Goal: Task Accomplishment & Management: Manage account settings

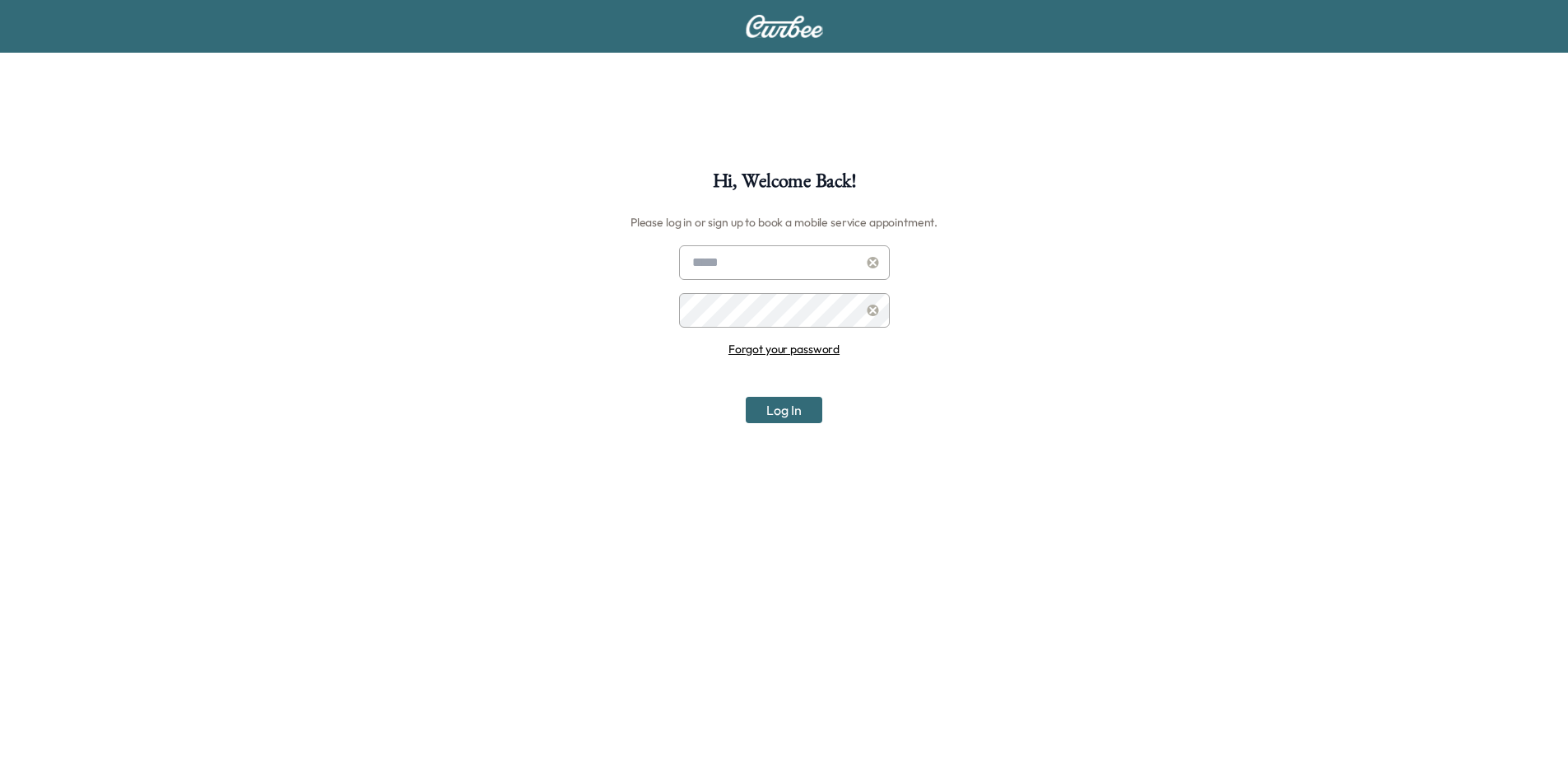
click at [814, 270] on input "text" at bounding box center [784, 263] width 211 height 35
type input "**********"
click at [746, 397] on button "Log In" at bounding box center [784, 411] width 76 height 27
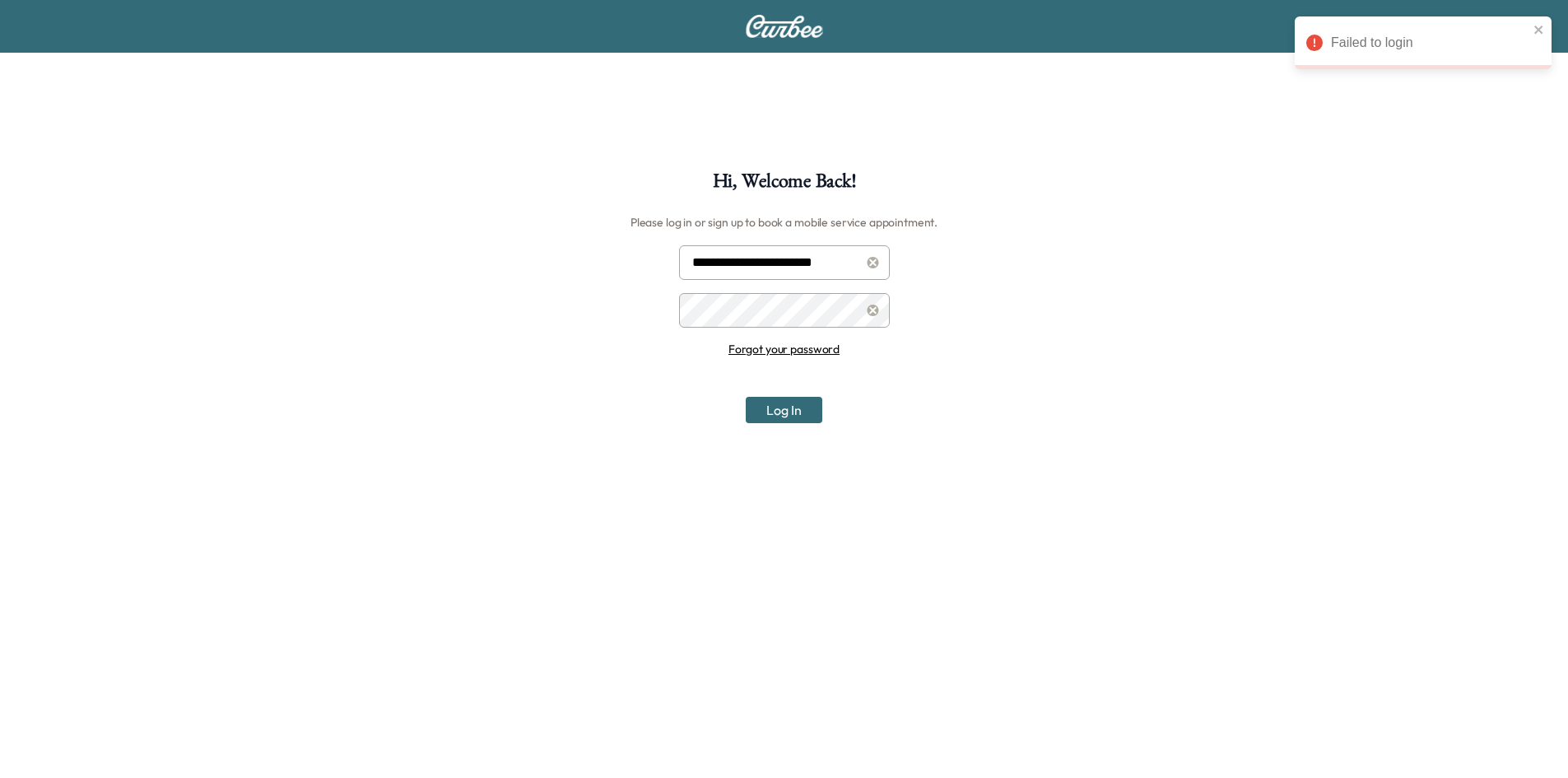
click at [635, 304] on div "**********" at bounding box center [784, 561] width 1568 height 778
click at [746, 397] on button "Log In" at bounding box center [784, 411] width 76 height 27
click at [657, 316] on div "**********" at bounding box center [784, 561] width 1568 height 778
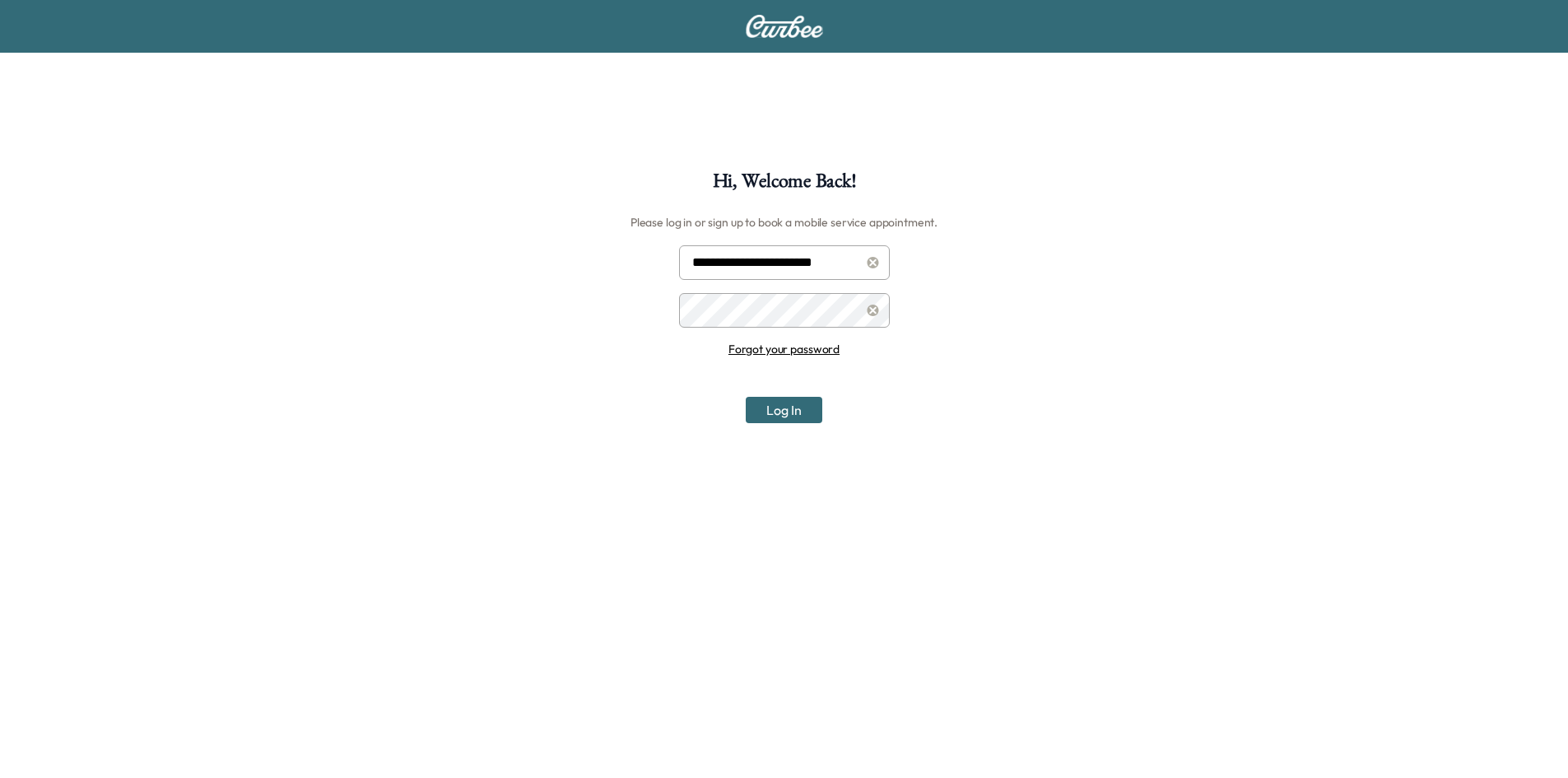
click at [746, 397] on button "Log In" at bounding box center [784, 411] width 76 height 27
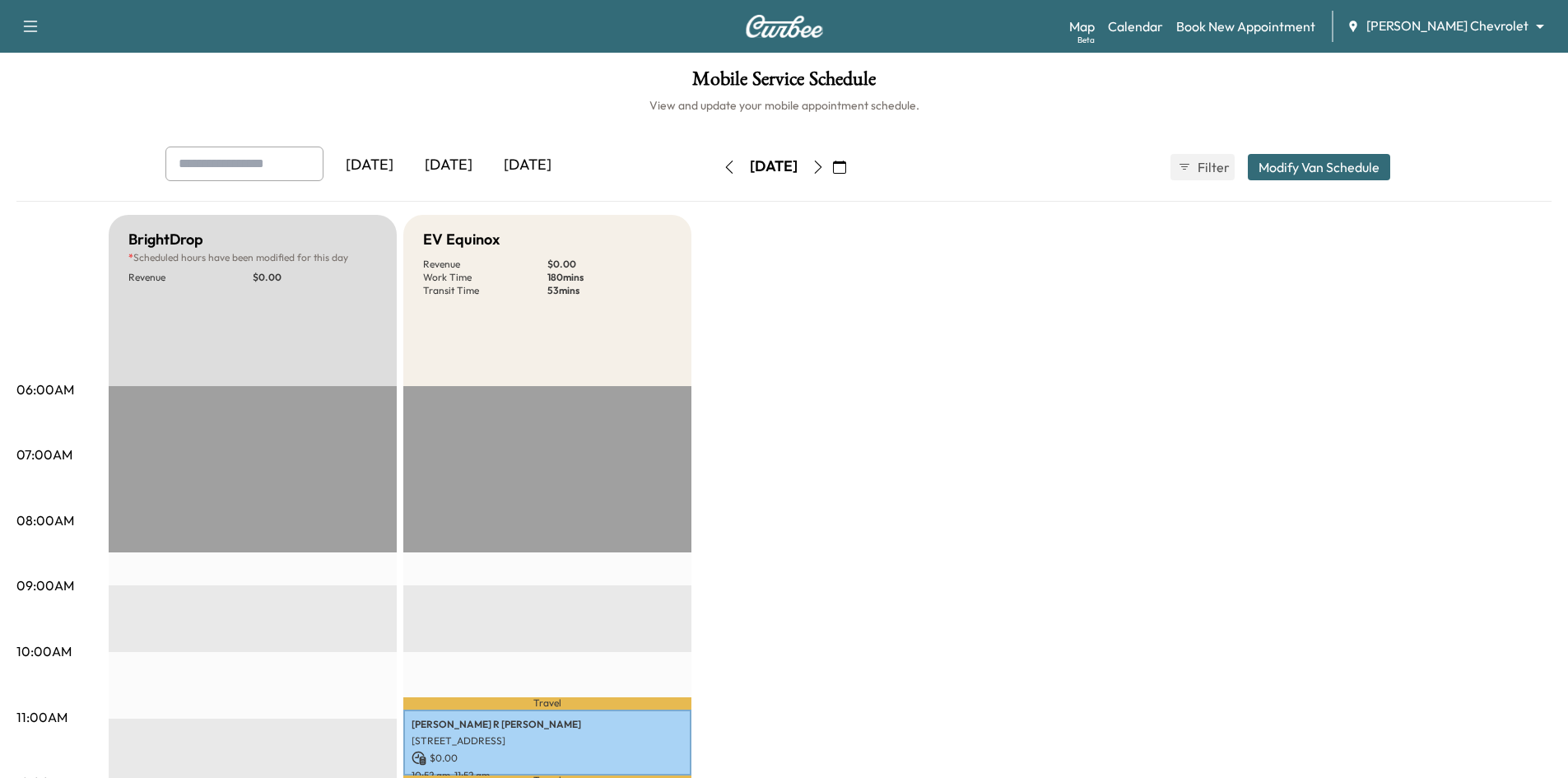
click at [825, 163] on icon "button" at bounding box center [818, 168] width 13 height 13
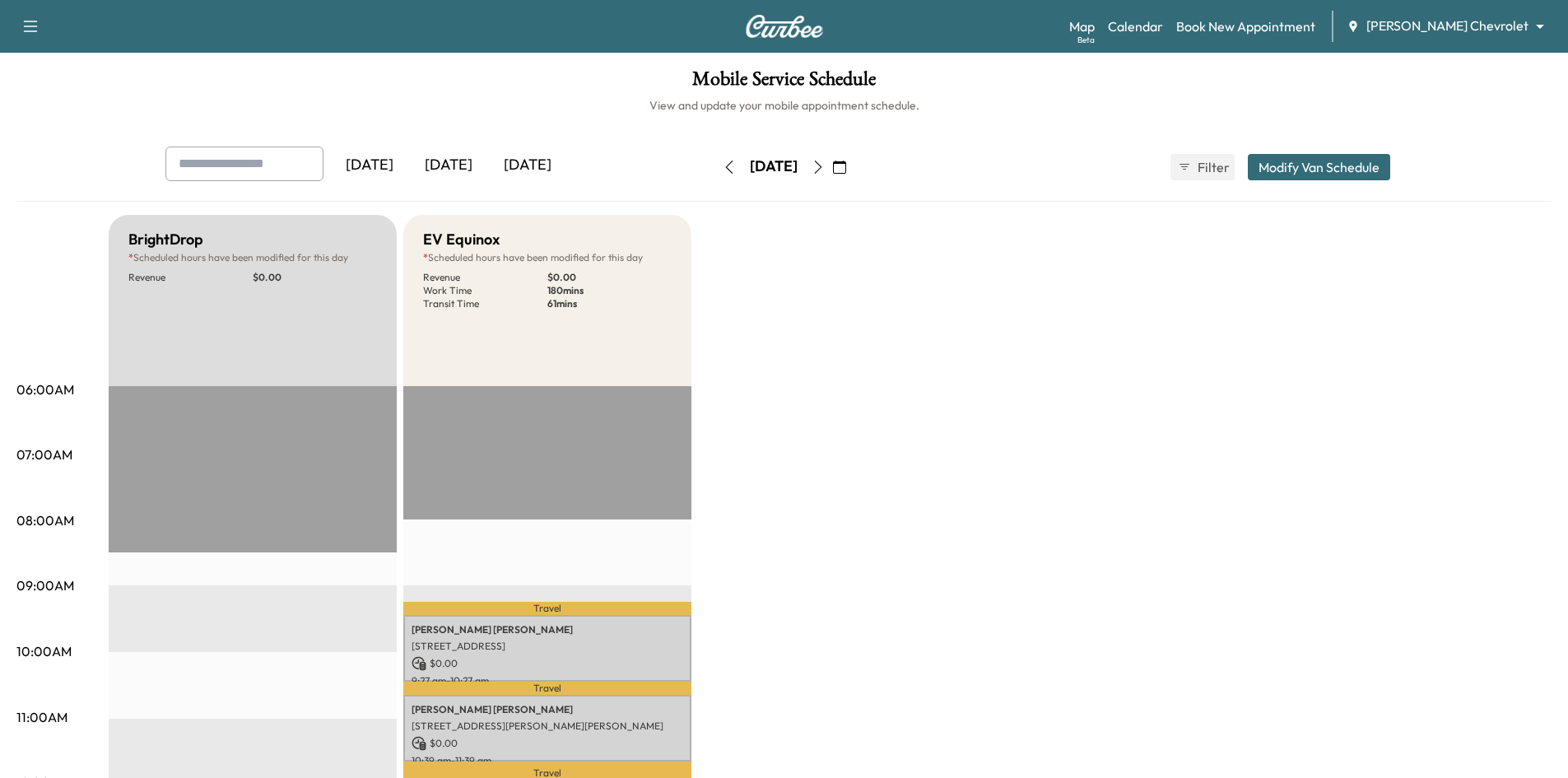
click at [825, 168] on icon "button" at bounding box center [818, 168] width 13 height 13
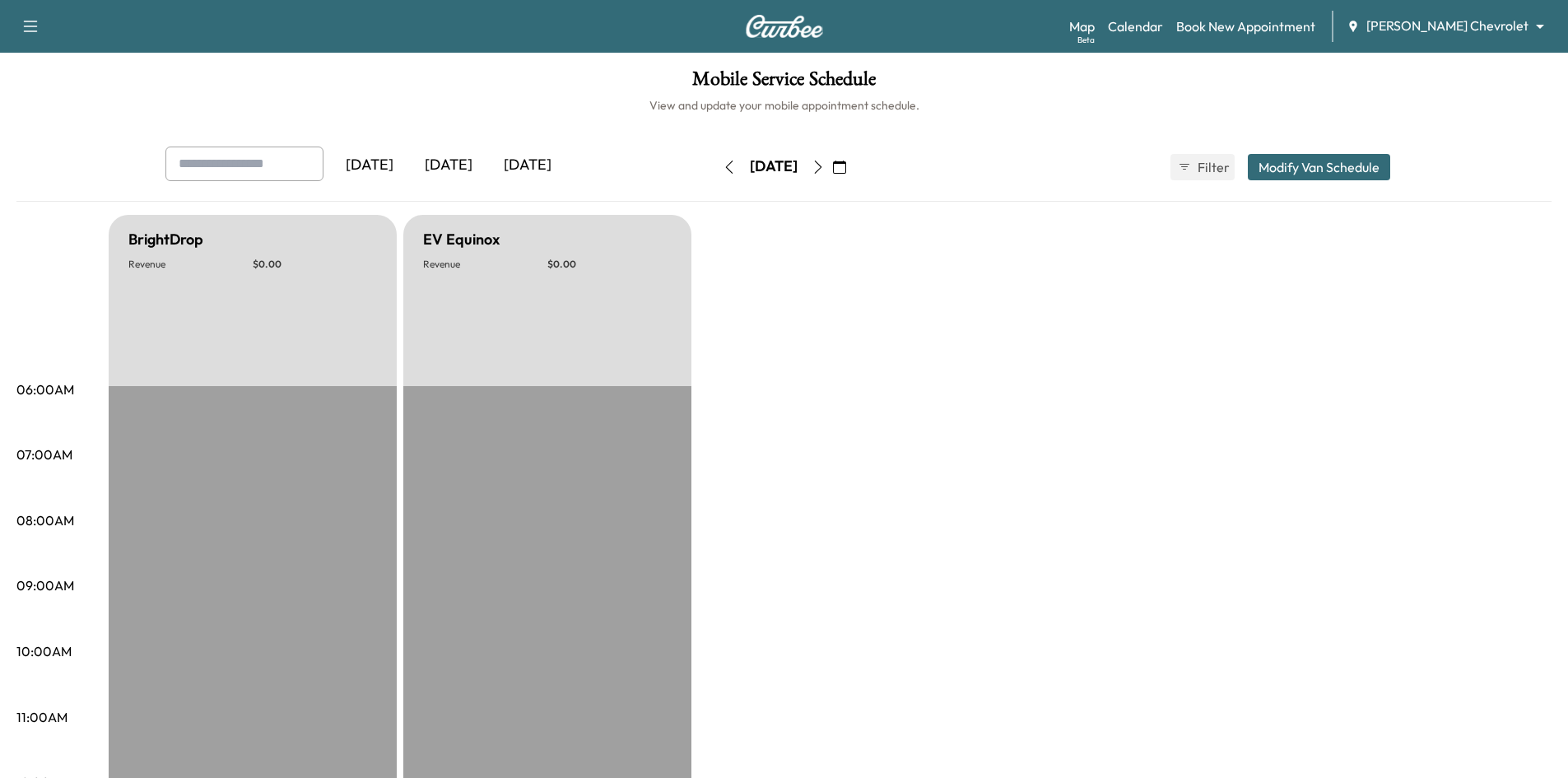
click at [825, 171] on icon "button" at bounding box center [818, 168] width 13 height 13
click at [825, 170] on icon "button" at bounding box center [818, 168] width 13 height 13
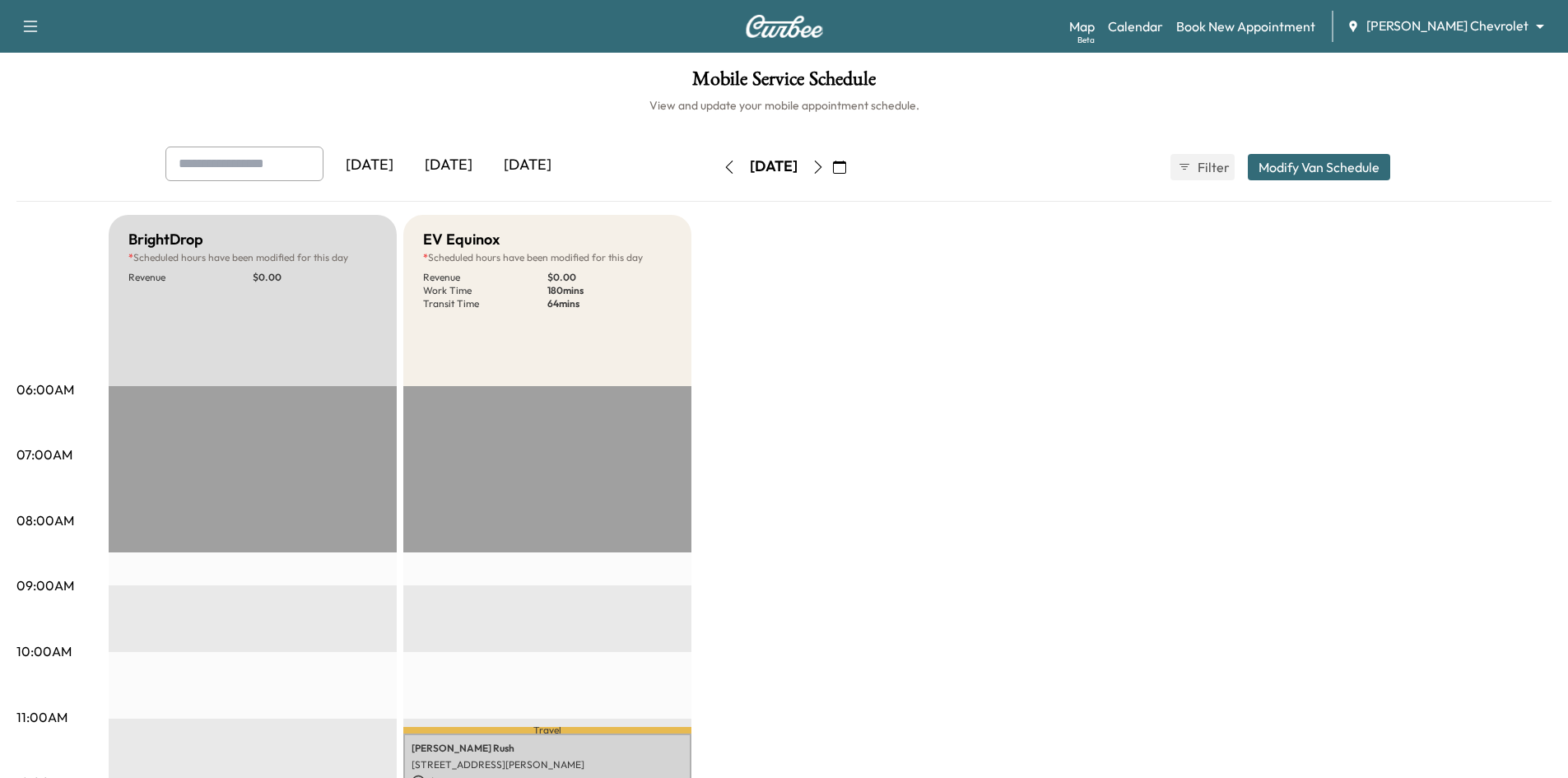
click at [825, 168] on icon "button" at bounding box center [818, 168] width 13 height 13
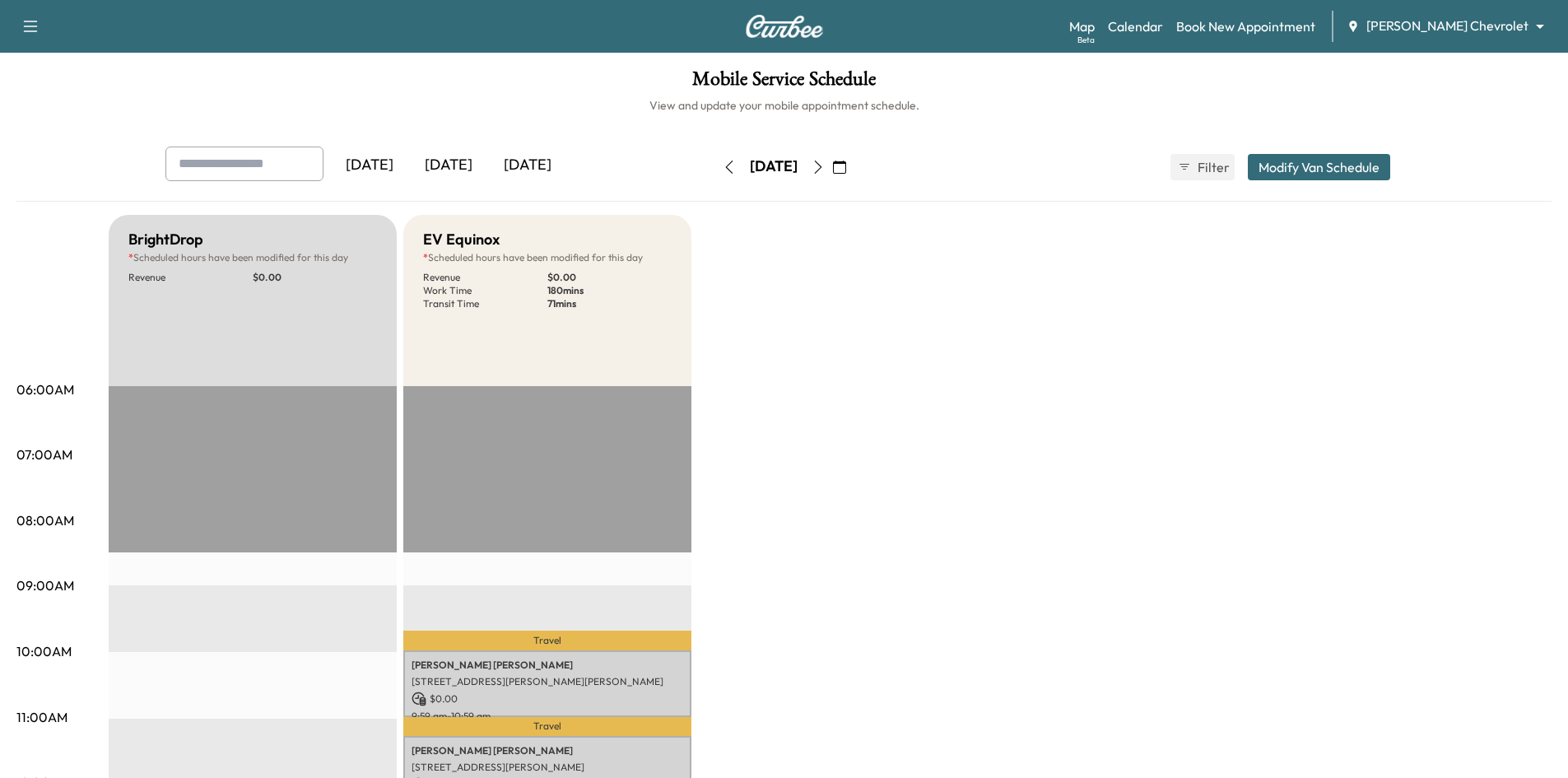
click at [825, 173] on icon "button" at bounding box center [818, 168] width 13 height 13
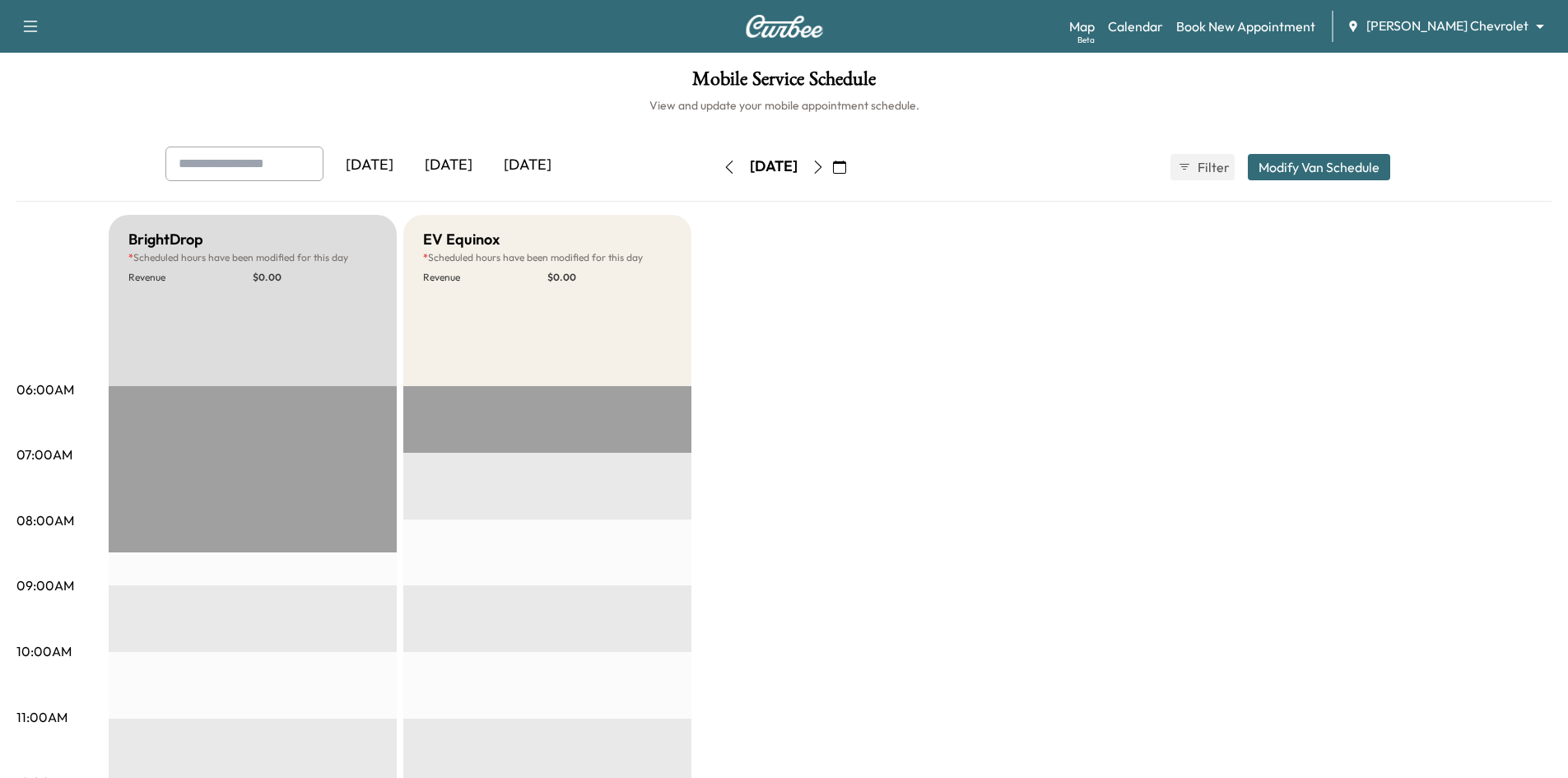
click at [825, 168] on icon "button" at bounding box center [818, 168] width 13 height 13
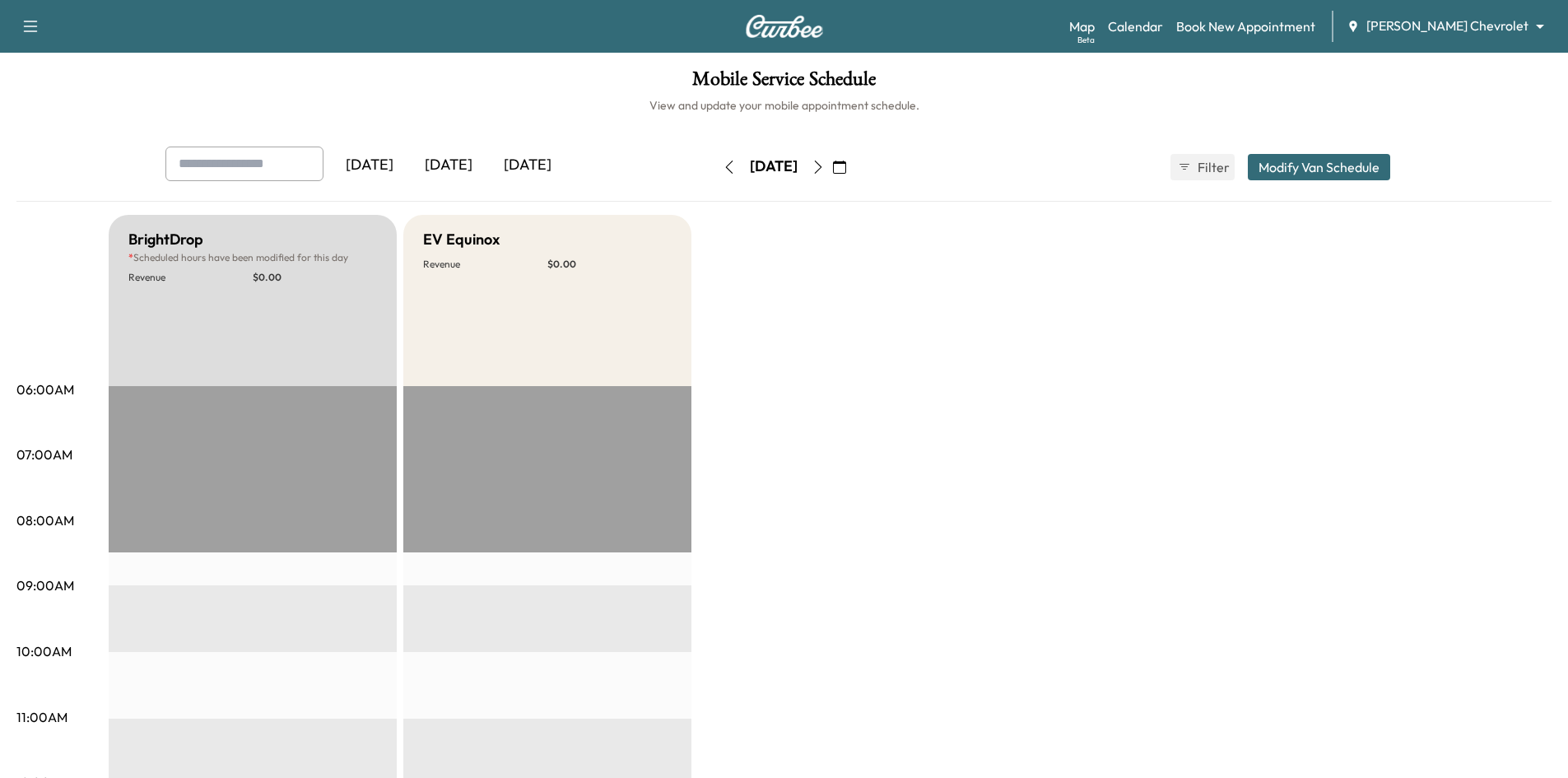
click at [825, 173] on icon "button" at bounding box center [818, 168] width 13 height 13
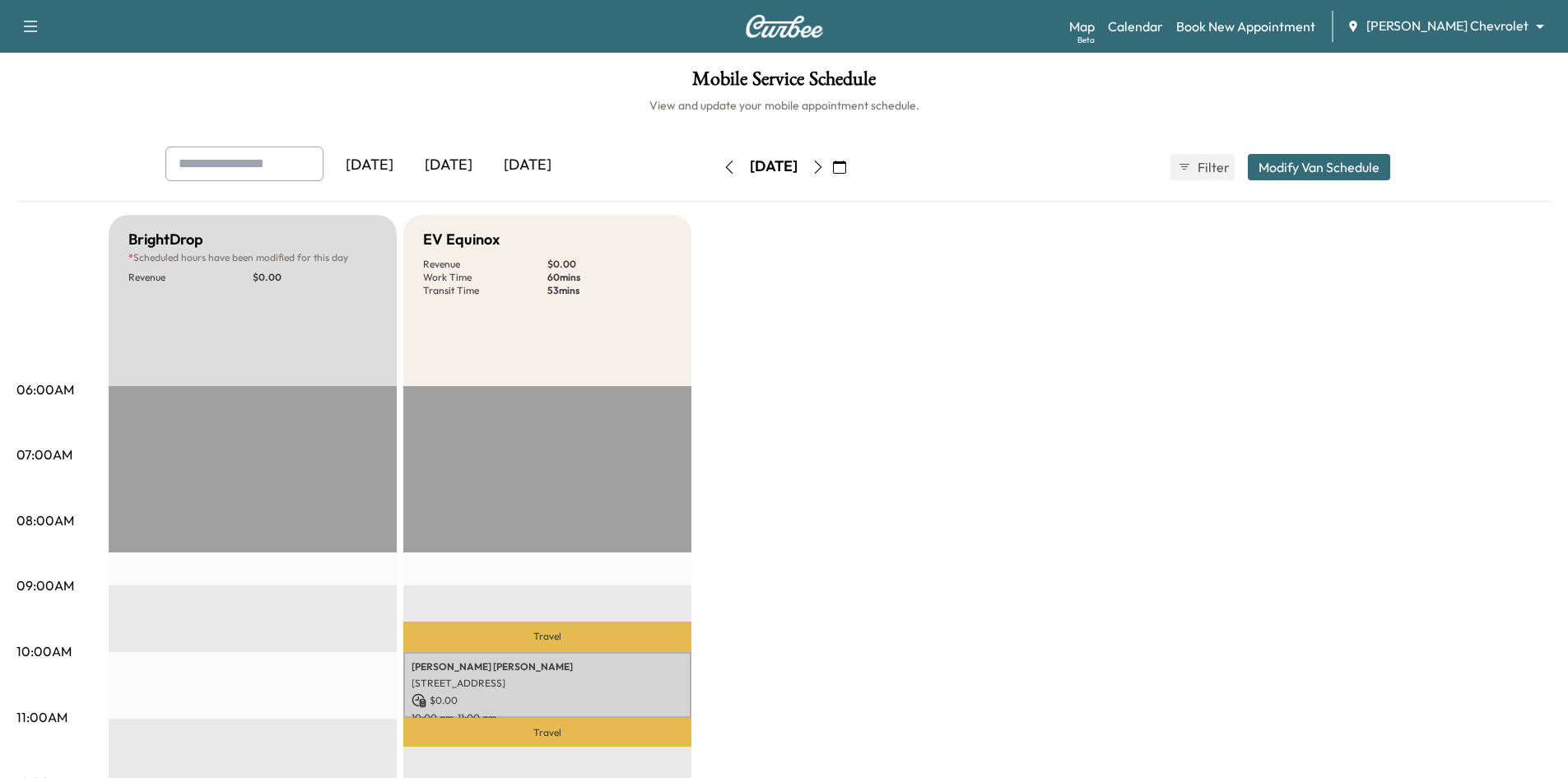
click at [833, 177] on button "button" at bounding box center [818, 168] width 28 height 27
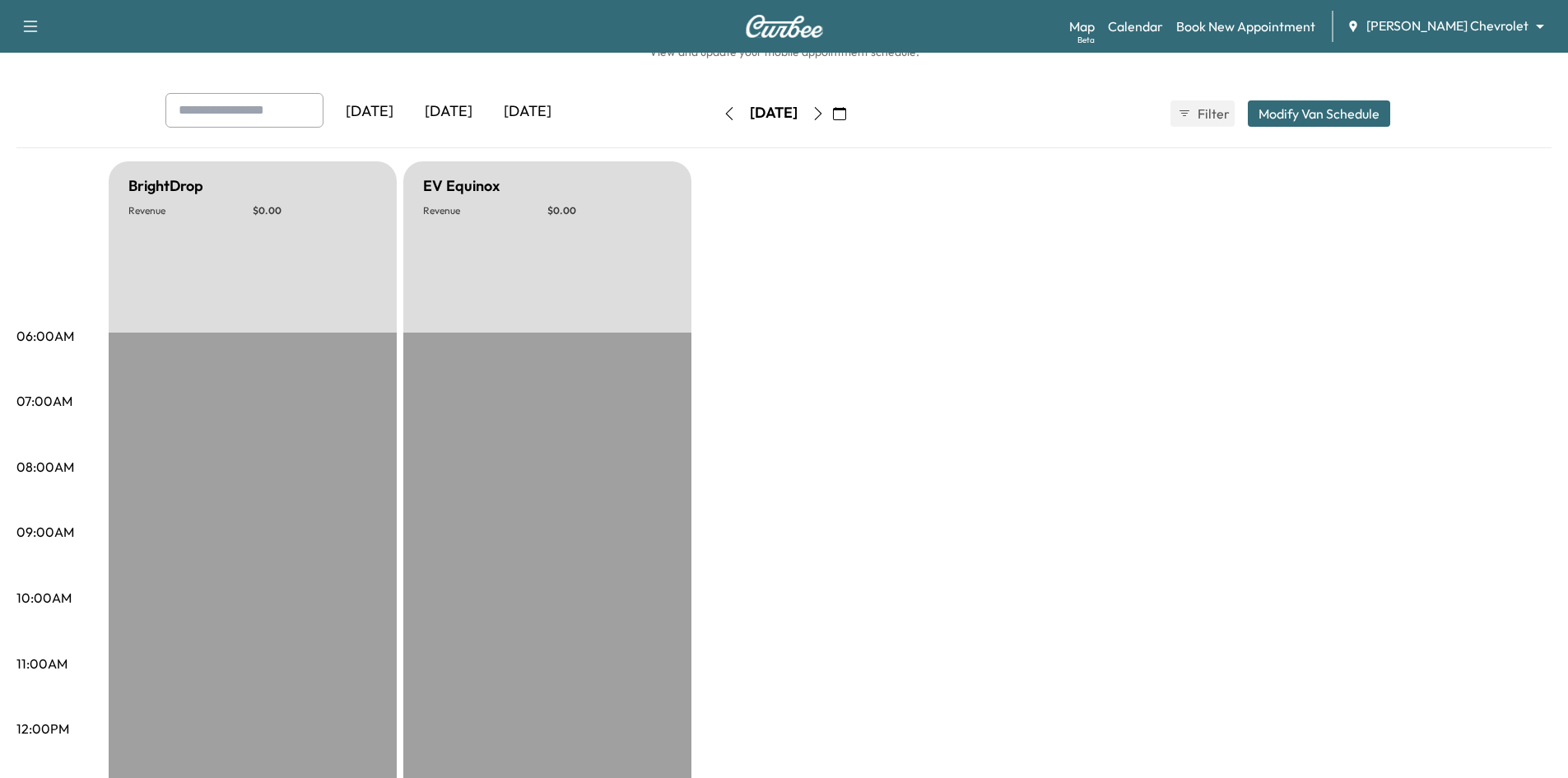
scroll to position [82, 0]
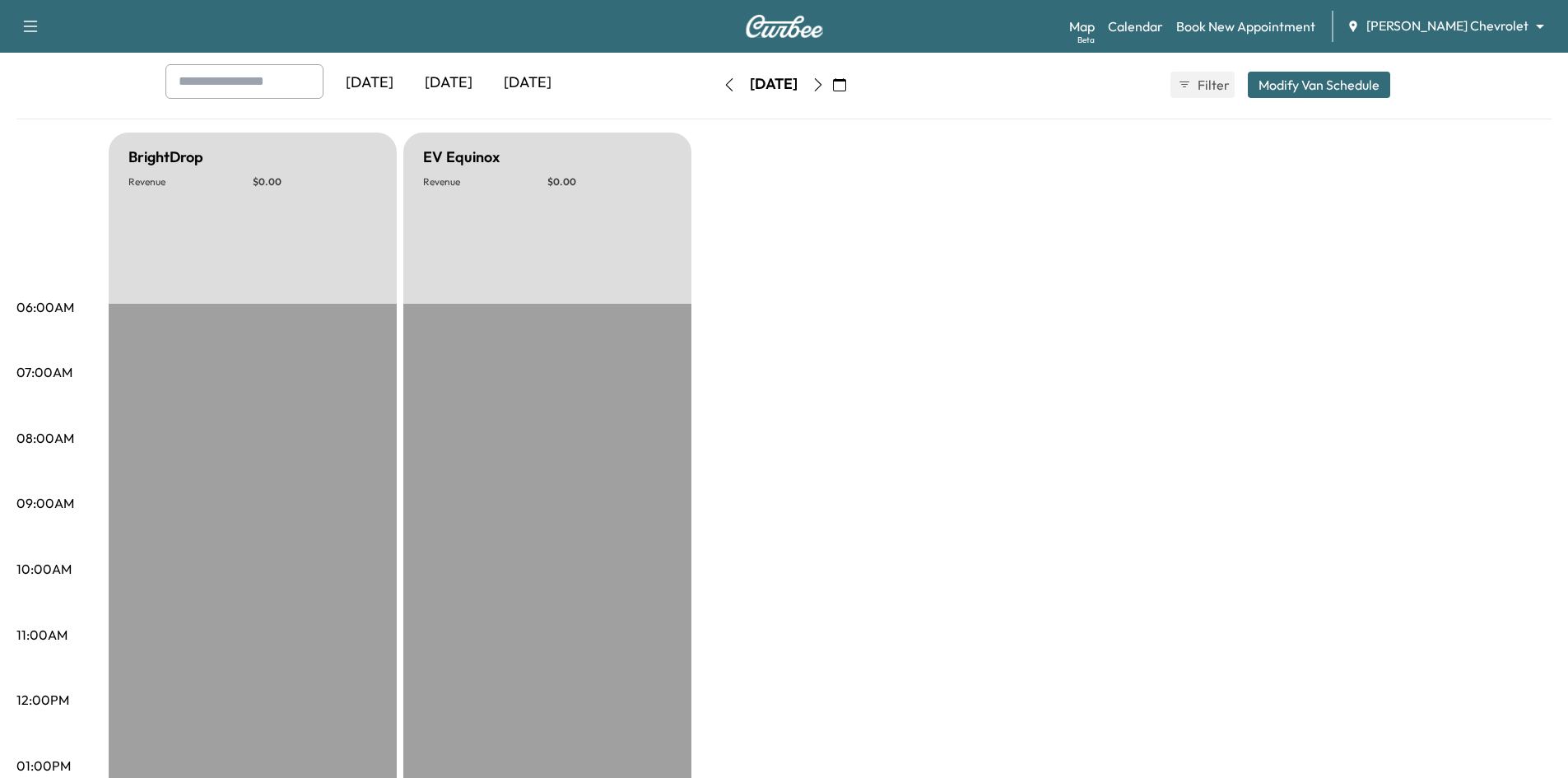
click at [825, 85] on icon "button" at bounding box center [818, 85] width 13 height 13
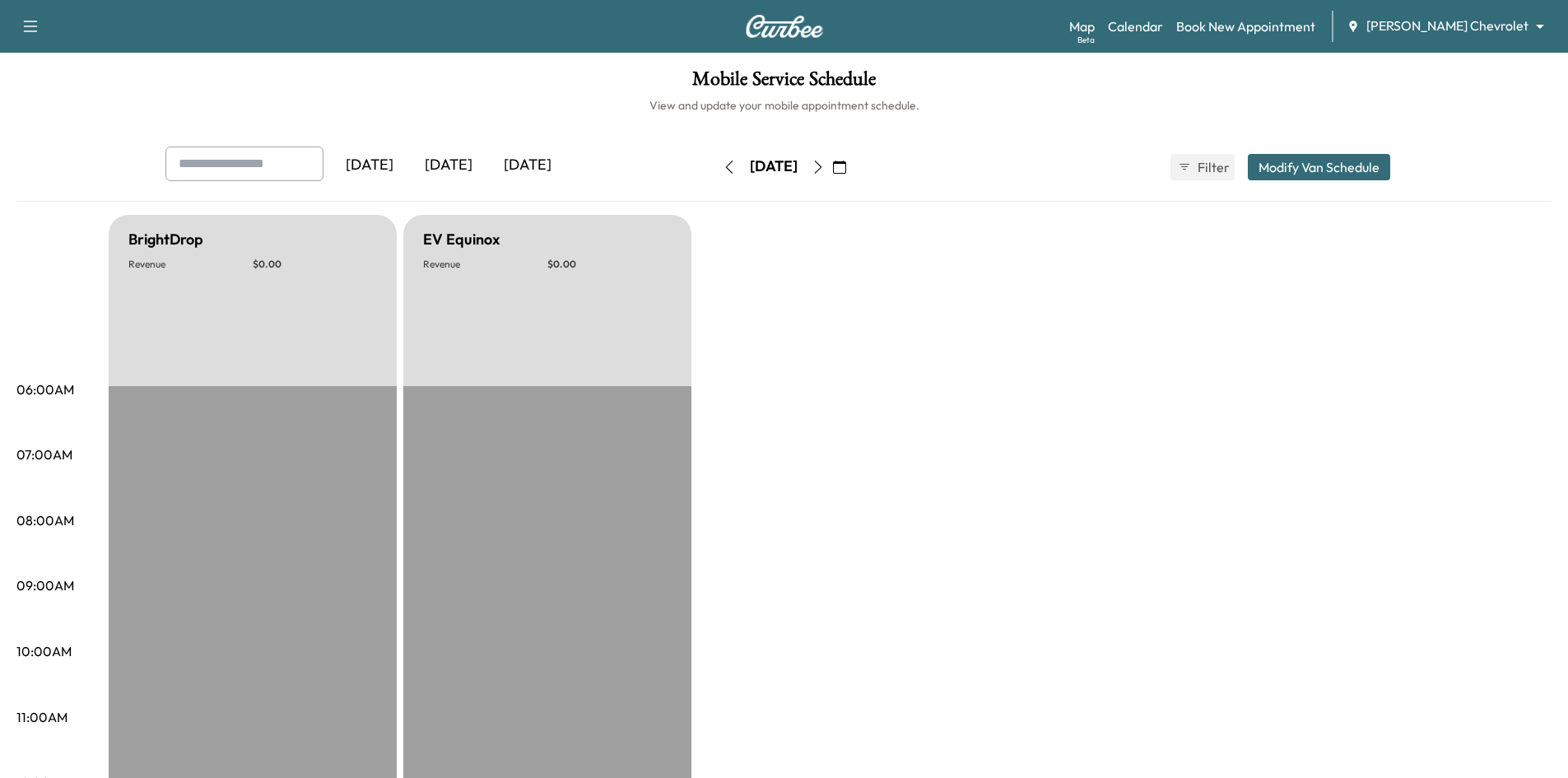
click at [833, 167] on button "button" at bounding box center [818, 168] width 28 height 27
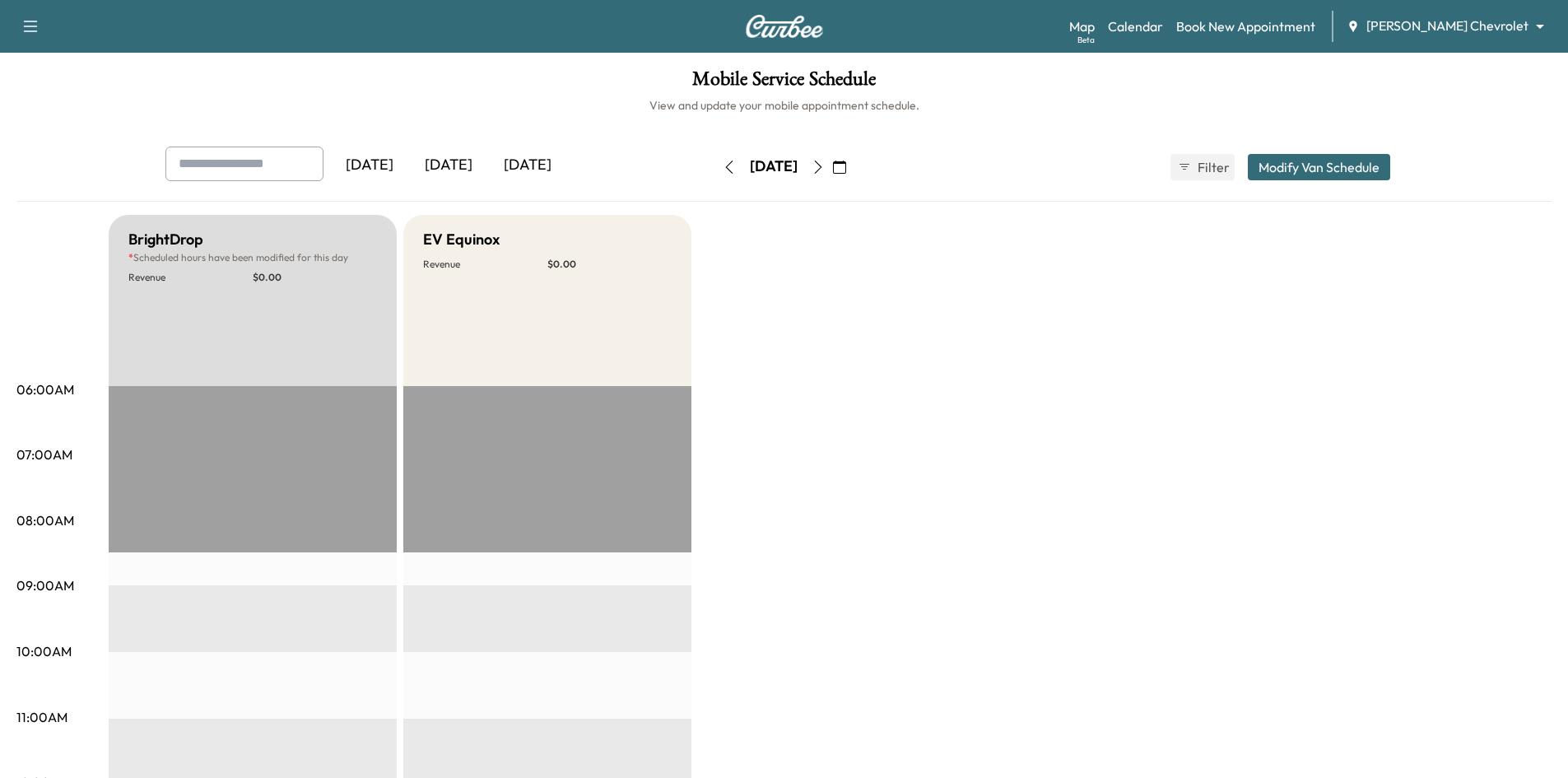
click at [825, 165] on icon "button" at bounding box center [818, 168] width 13 height 13
click at [825, 171] on icon "button" at bounding box center [818, 168] width 13 height 13
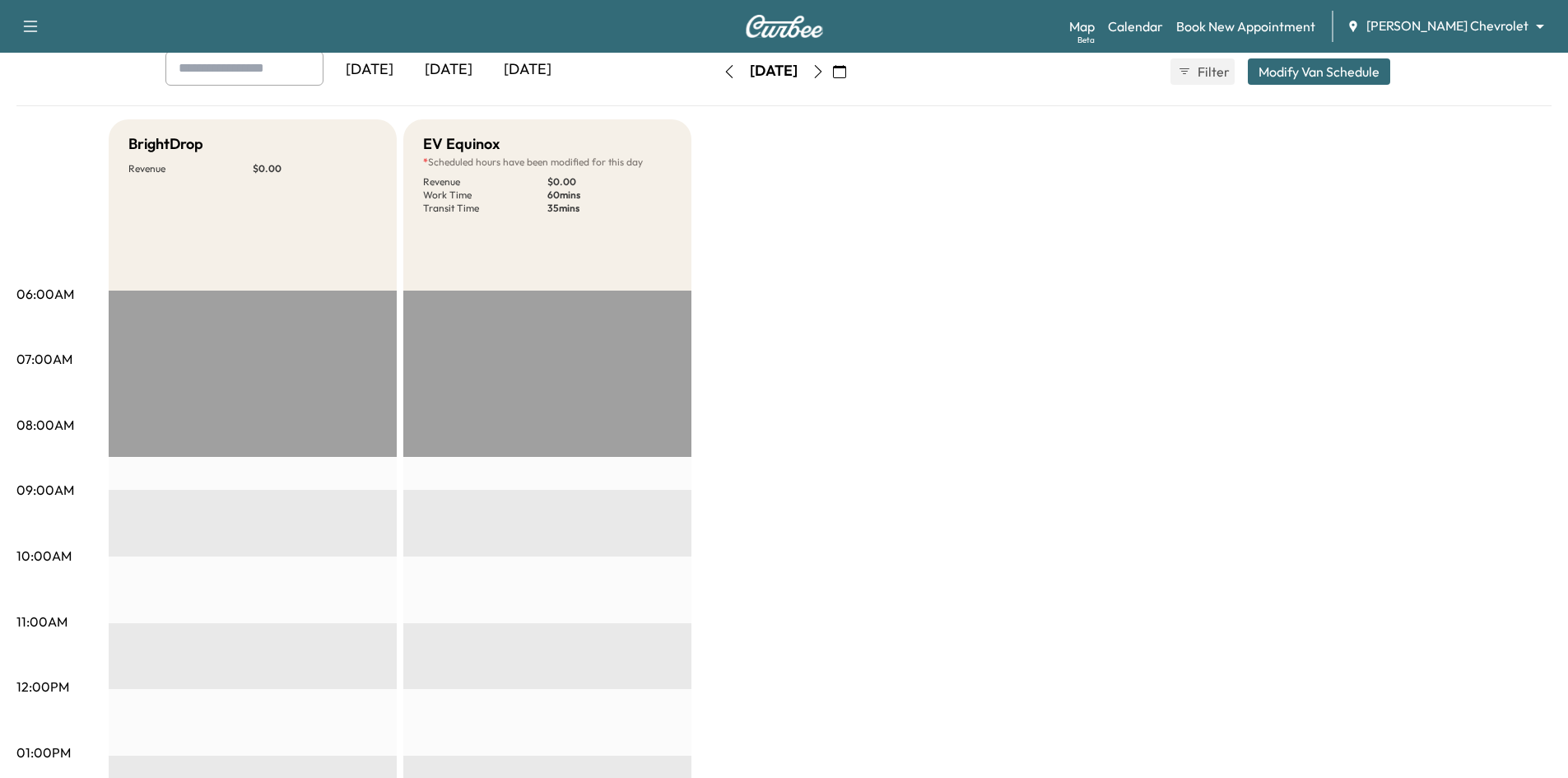
scroll to position [82, 0]
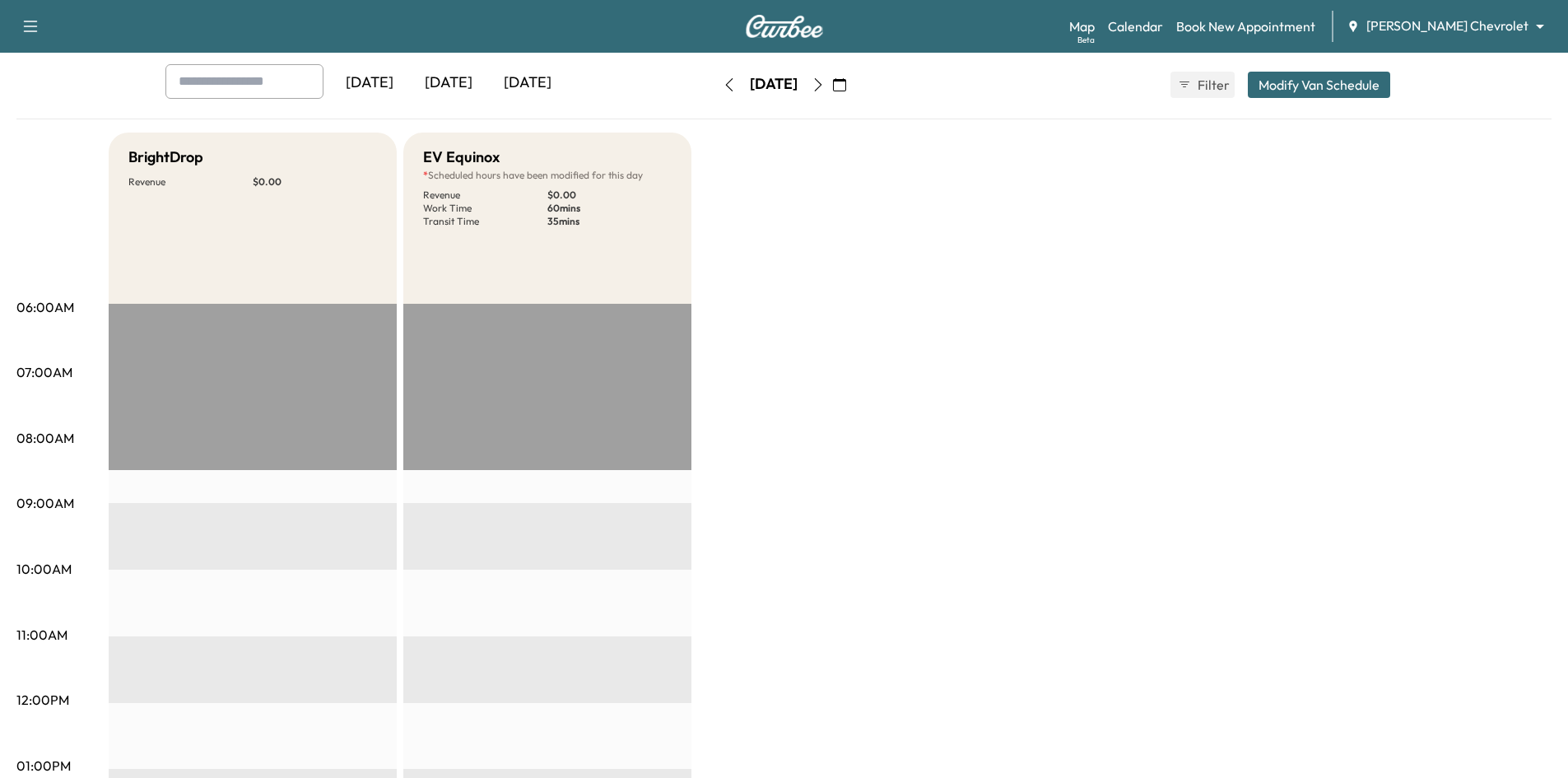
click at [825, 78] on icon "button" at bounding box center [818, 85] width 13 height 13
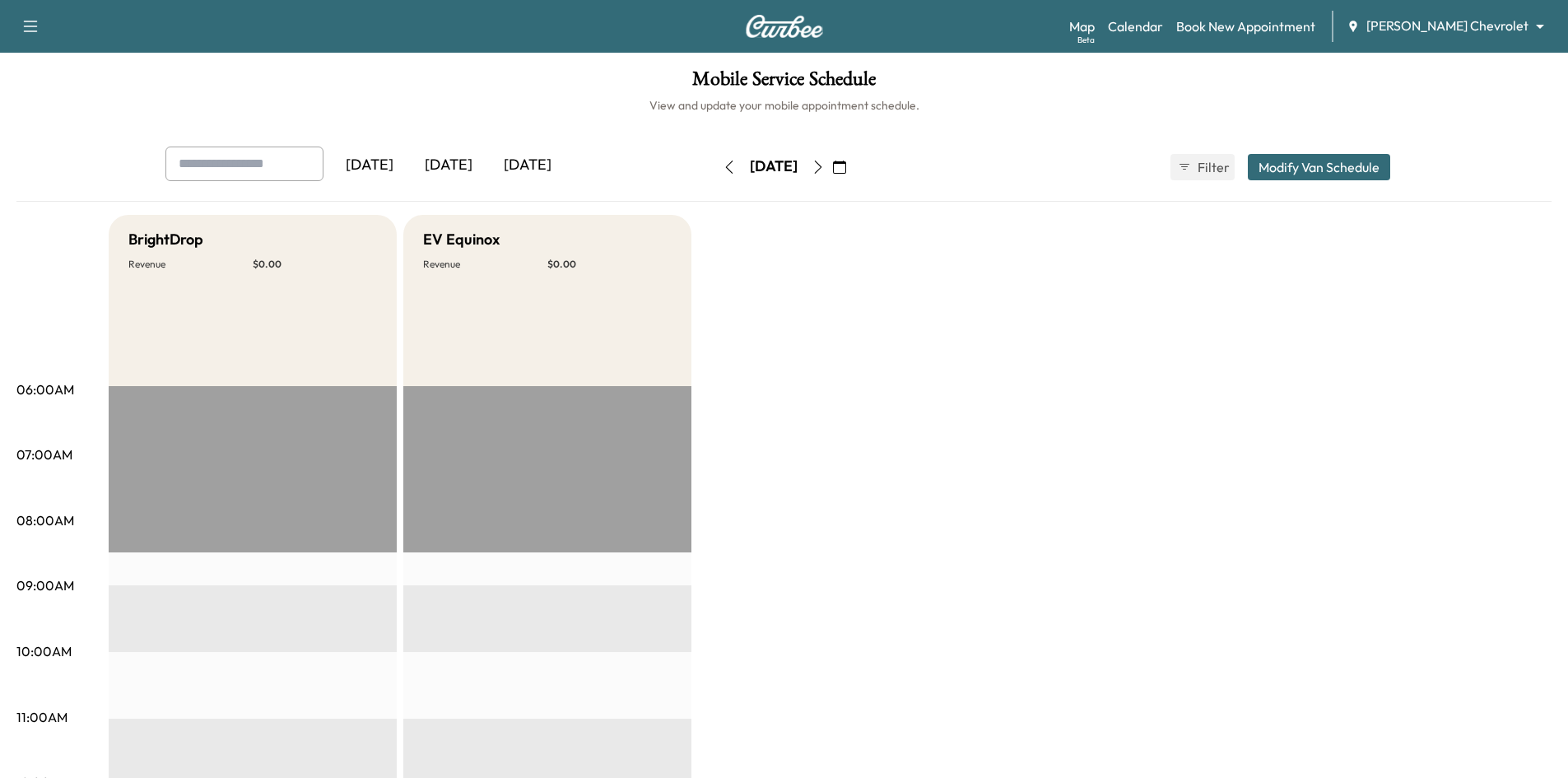
click at [825, 165] on icon "button" at bounding box center [818, 168] width 13 height 13
click at [825, 164] on icon "button" at bounding box center [818, 168] width 13 height 13
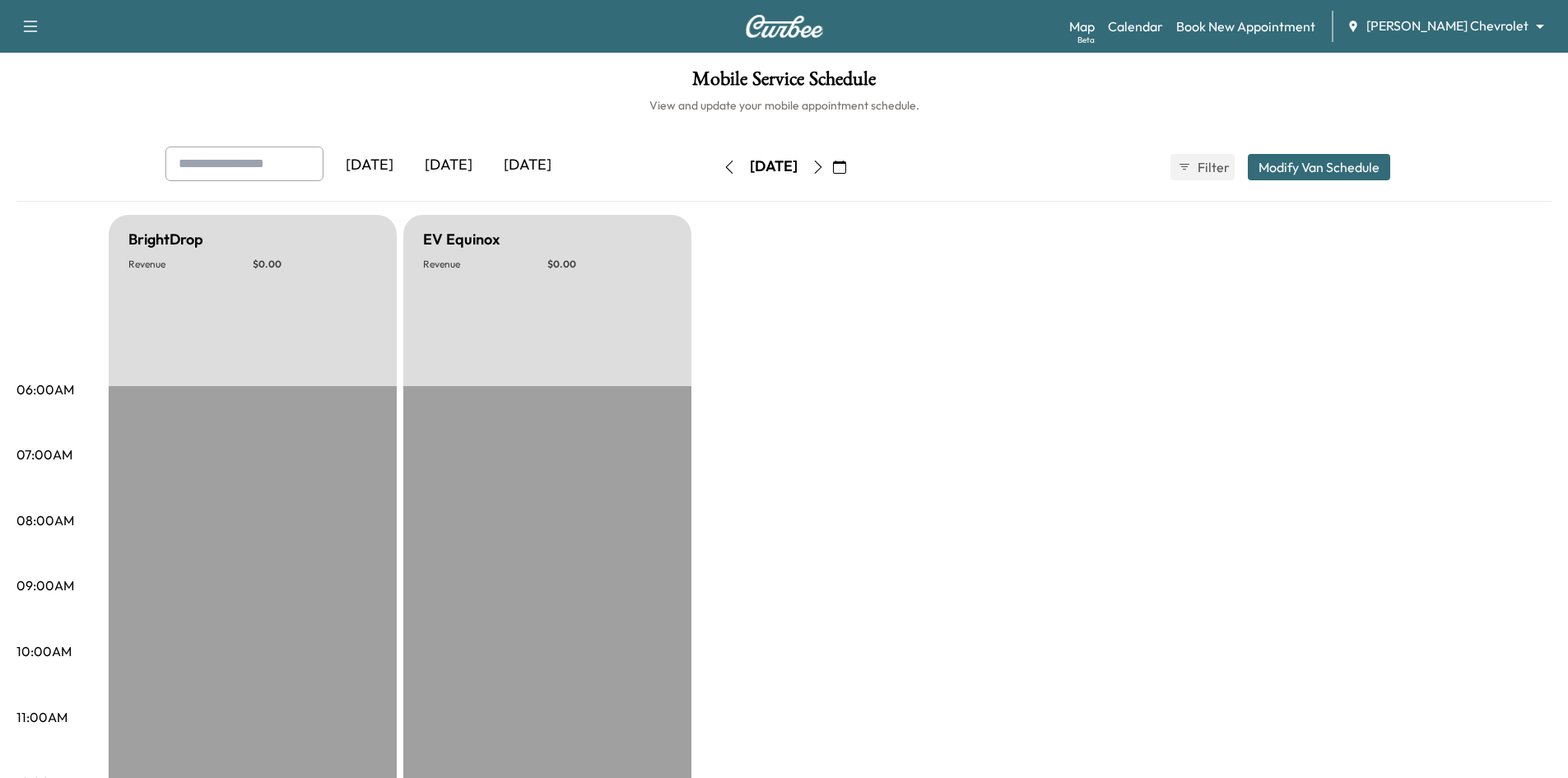
click at [825, 168] on icon "button" at bounding box center [818, 168] width 13 height 13
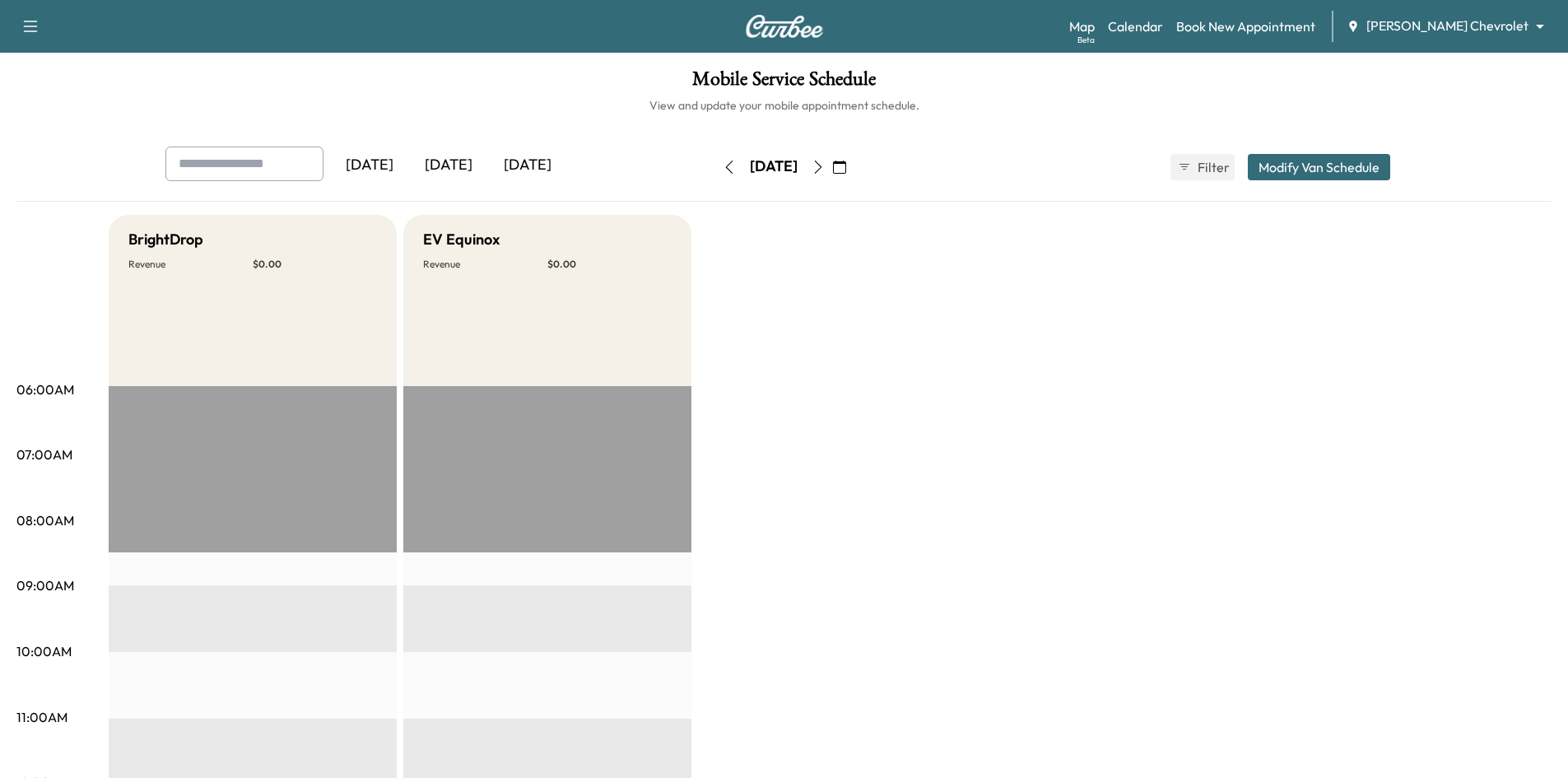
click at [847, 168] on icon "button" at bounding box center [840, 168] width 13 height 13
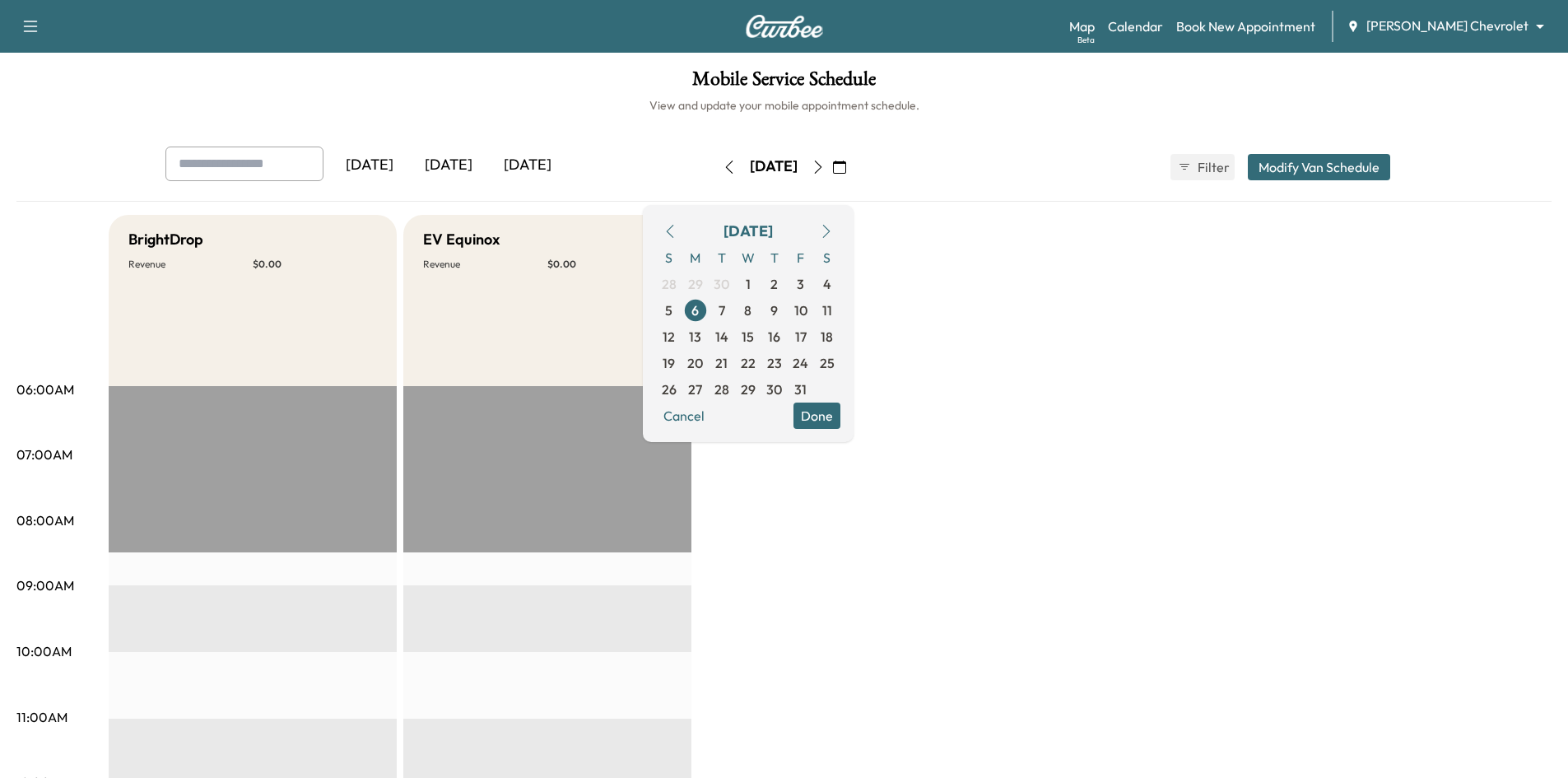
click at [677, 230] on icon "button" at bounding box center [670, 231] width 13 height 13
click at [779, 304] on span "11" at bounding box center [774, 310] width 10 height 20
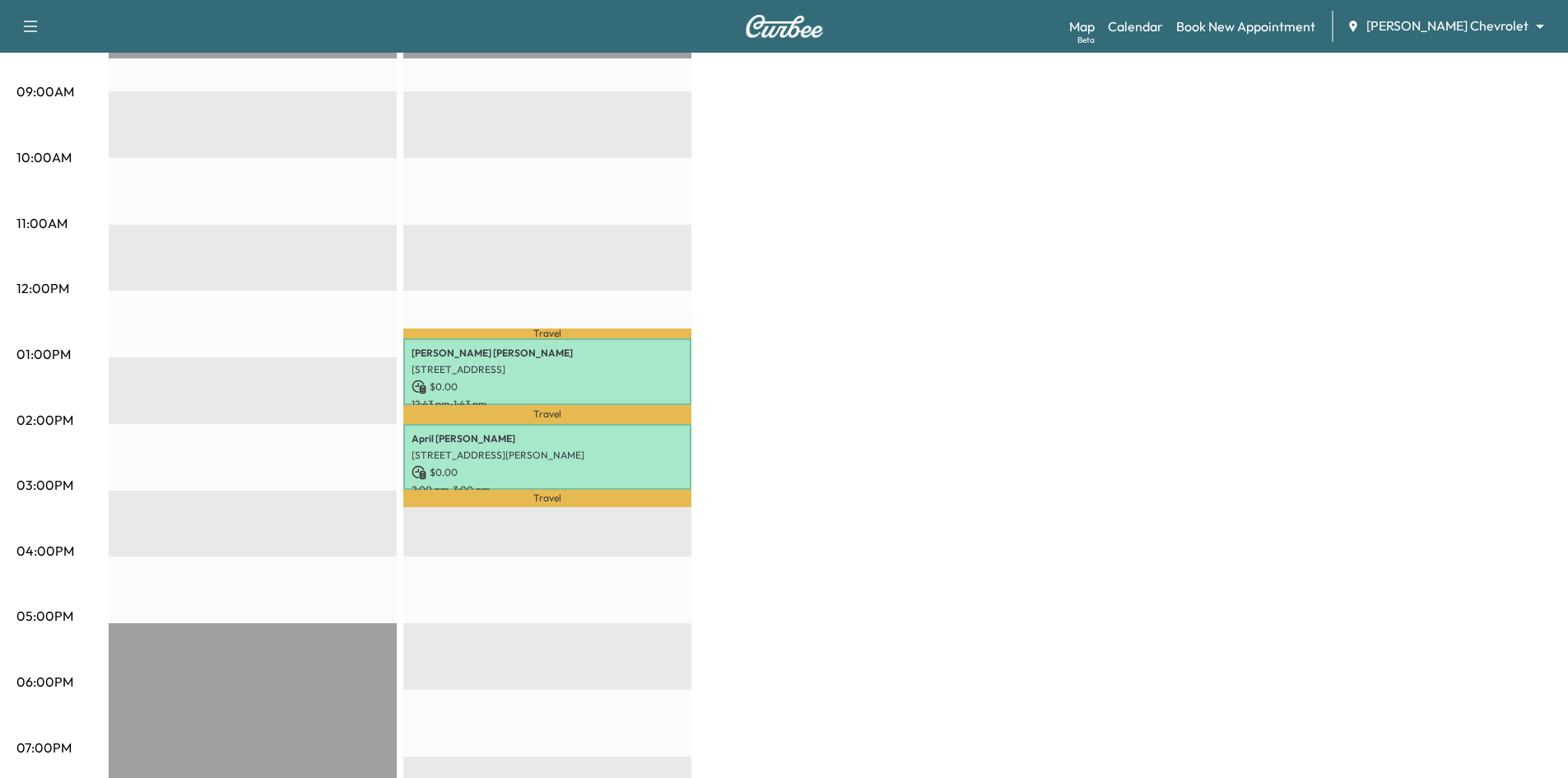
scroll to position [82, 0]
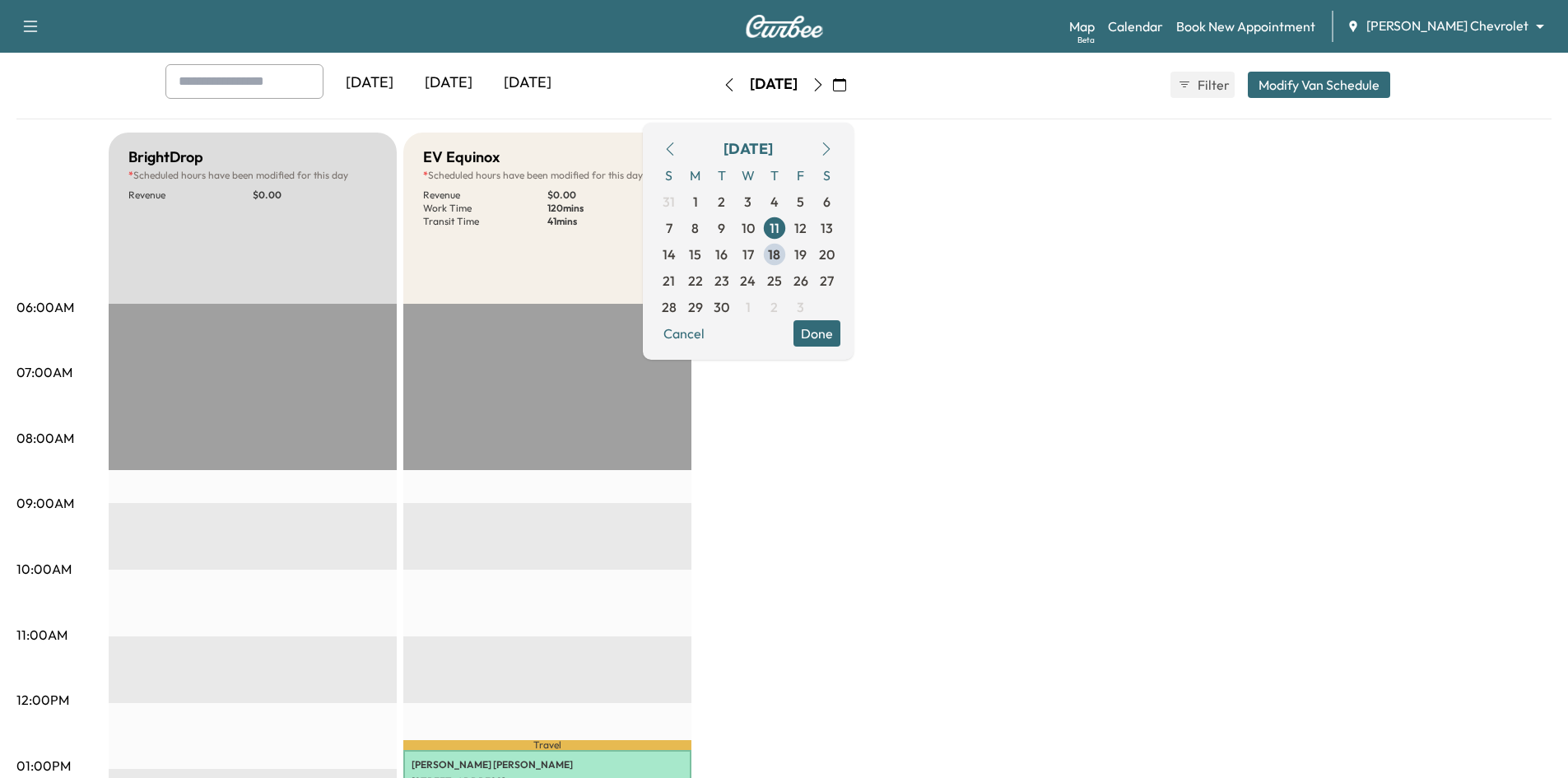
click at [825, 80] on icon "button" at bounding box center [818, 85] width 13 height 13
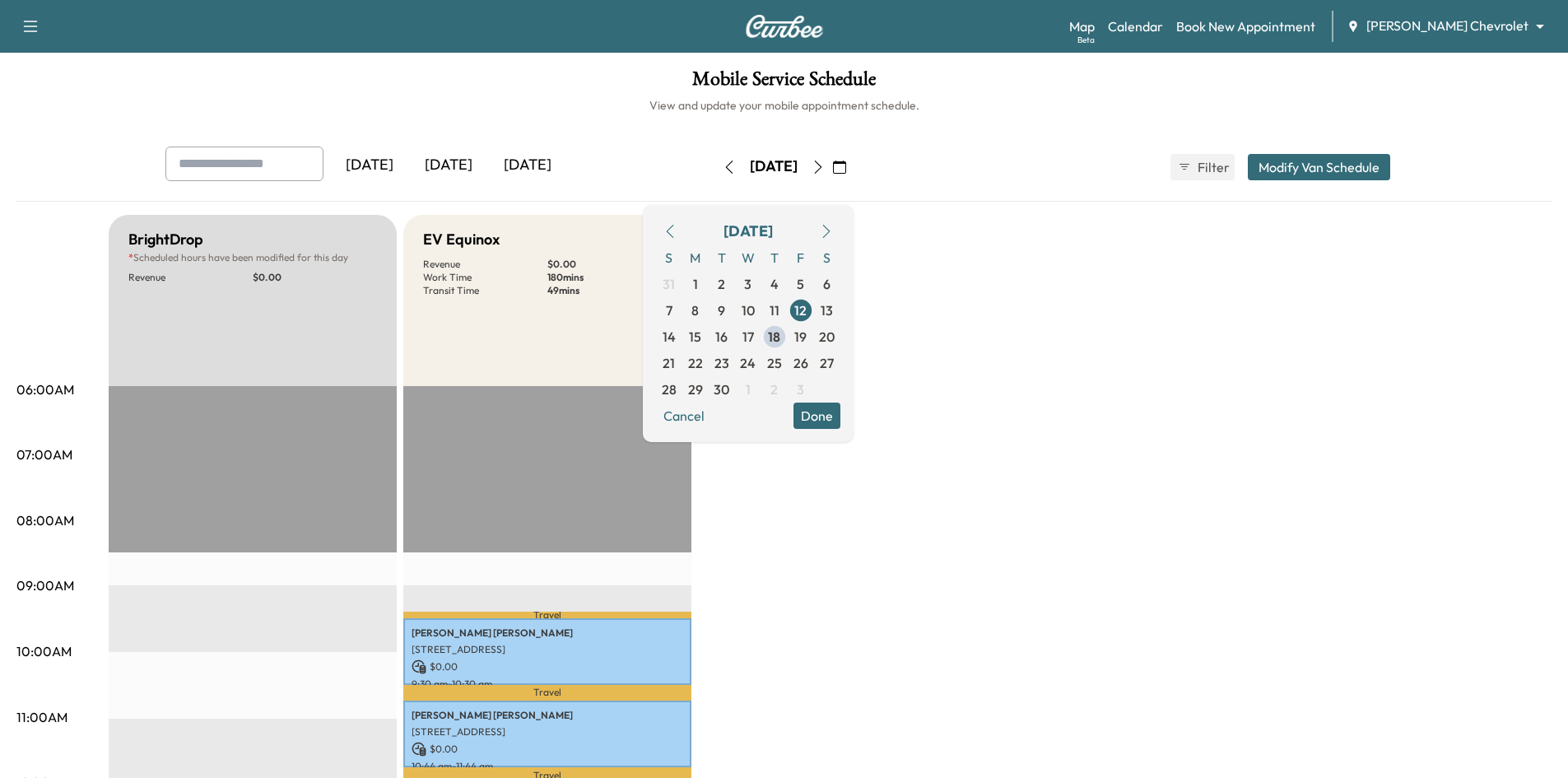
click at [833, 167] on button "button" at bounding box center [818, 168] width 28 height 27
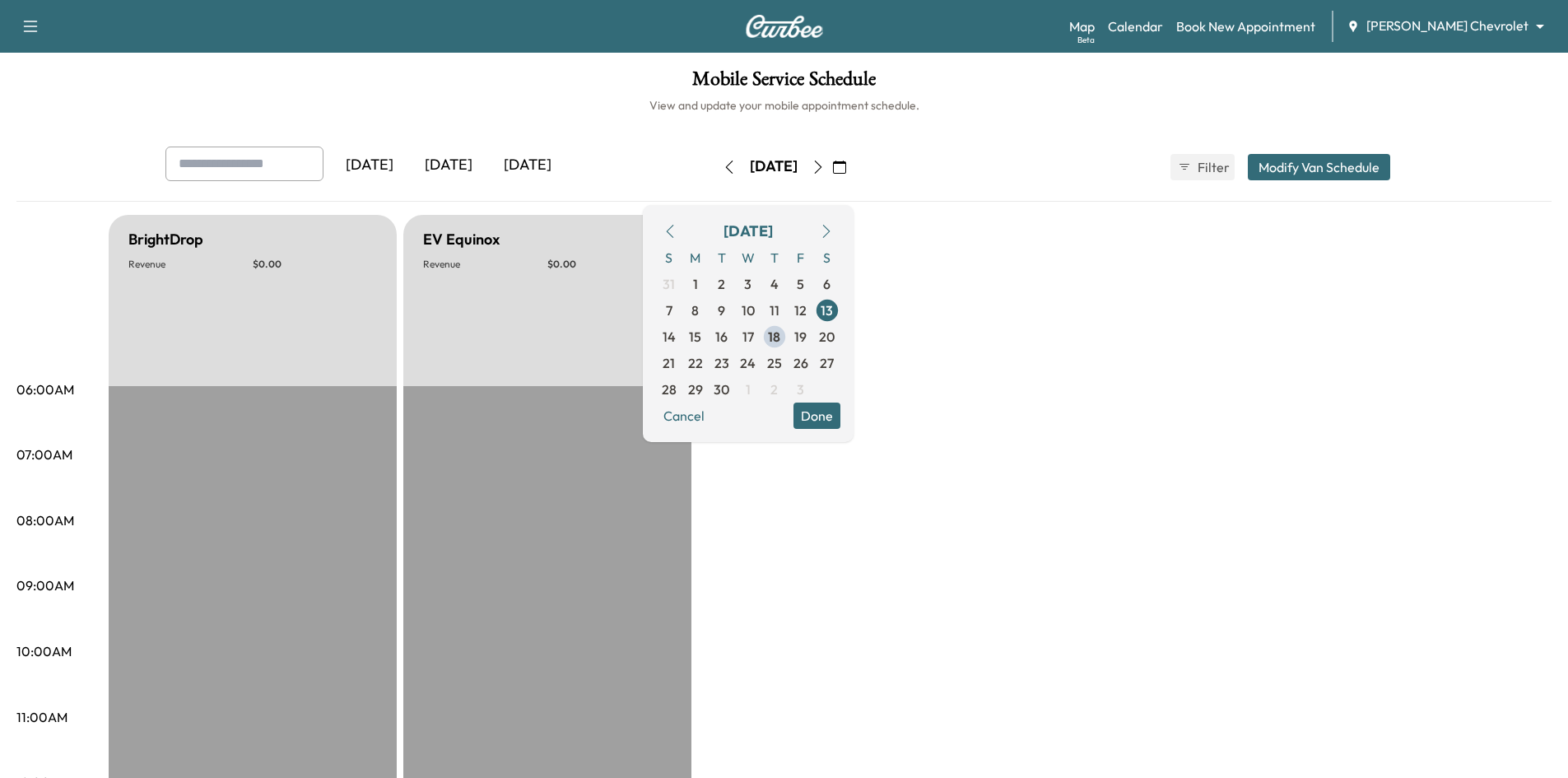
click at [833, 160] on button "button" at bounding box center [818, 168] width 28 height 27
click at [825, 165] on icon "button" at bounding box center [818, 168] width 13 height 13
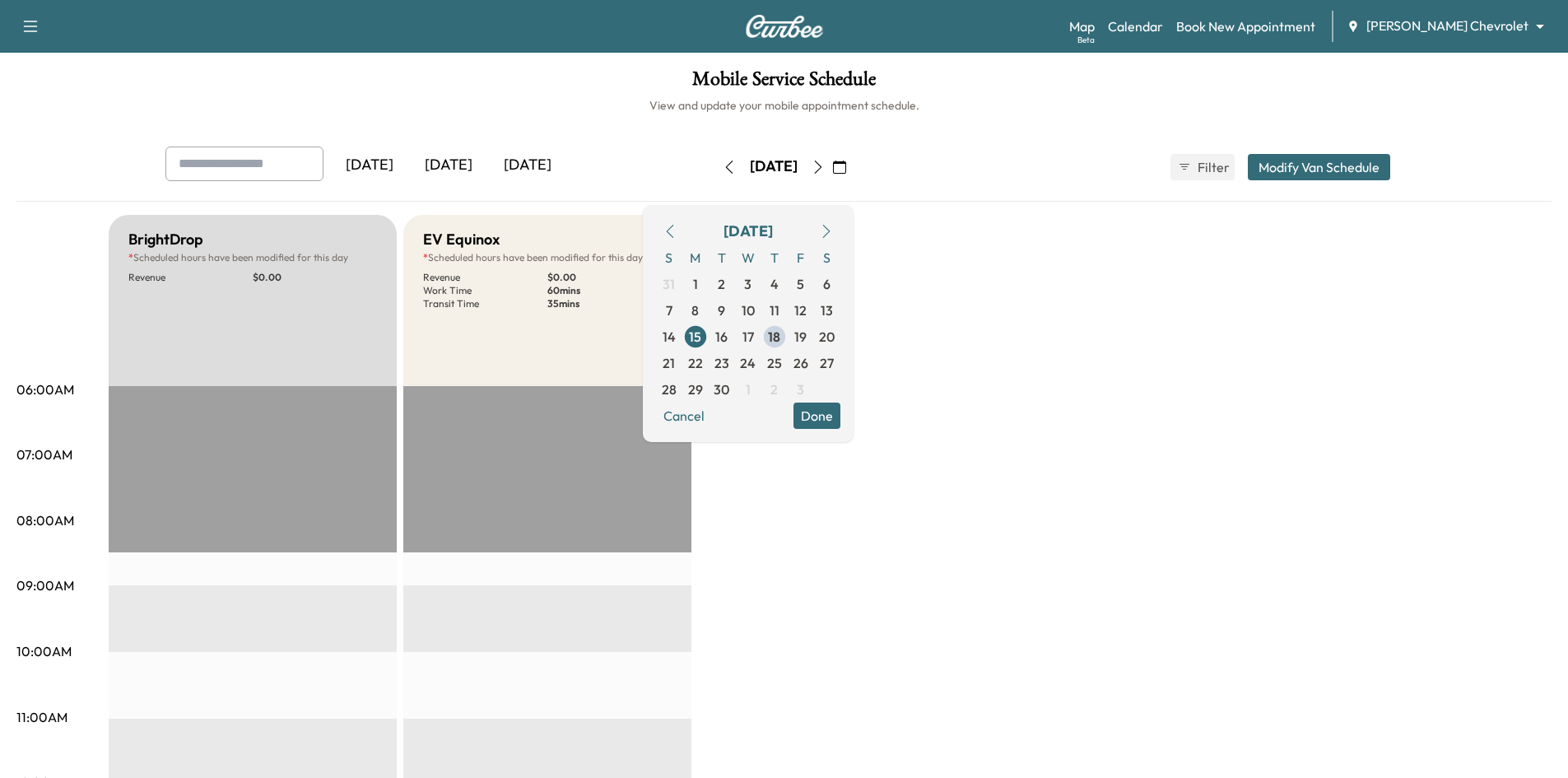
click at [833, 166] on button "button" at bounding box center [818, 168] width 28 height 27
click at [833, 163] on button "button" at bounding box center [818, 168] width 28 height 27
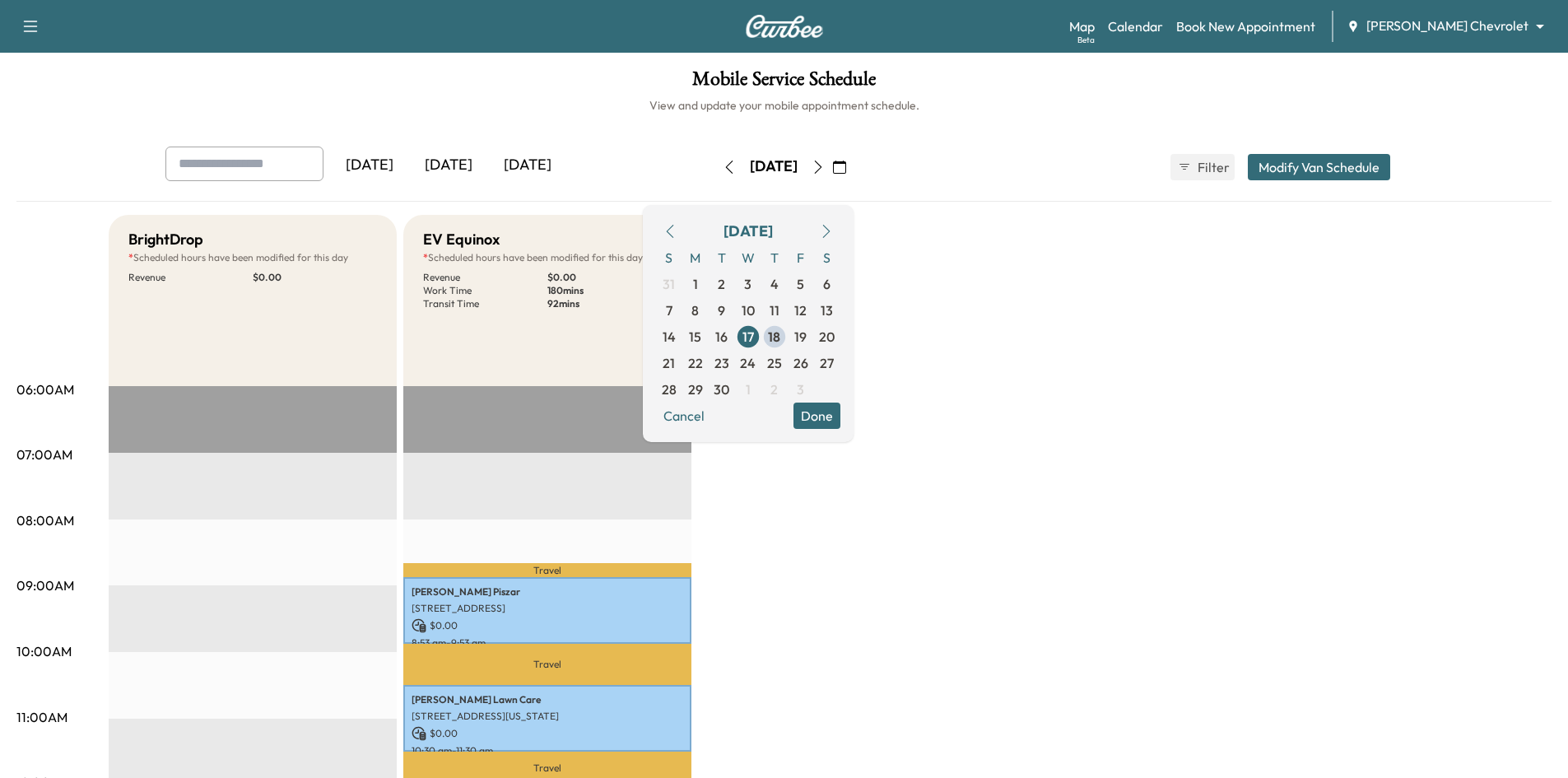
click at [825, 173] on icon "button" at bounding box center [818, 168] width 13 height 13
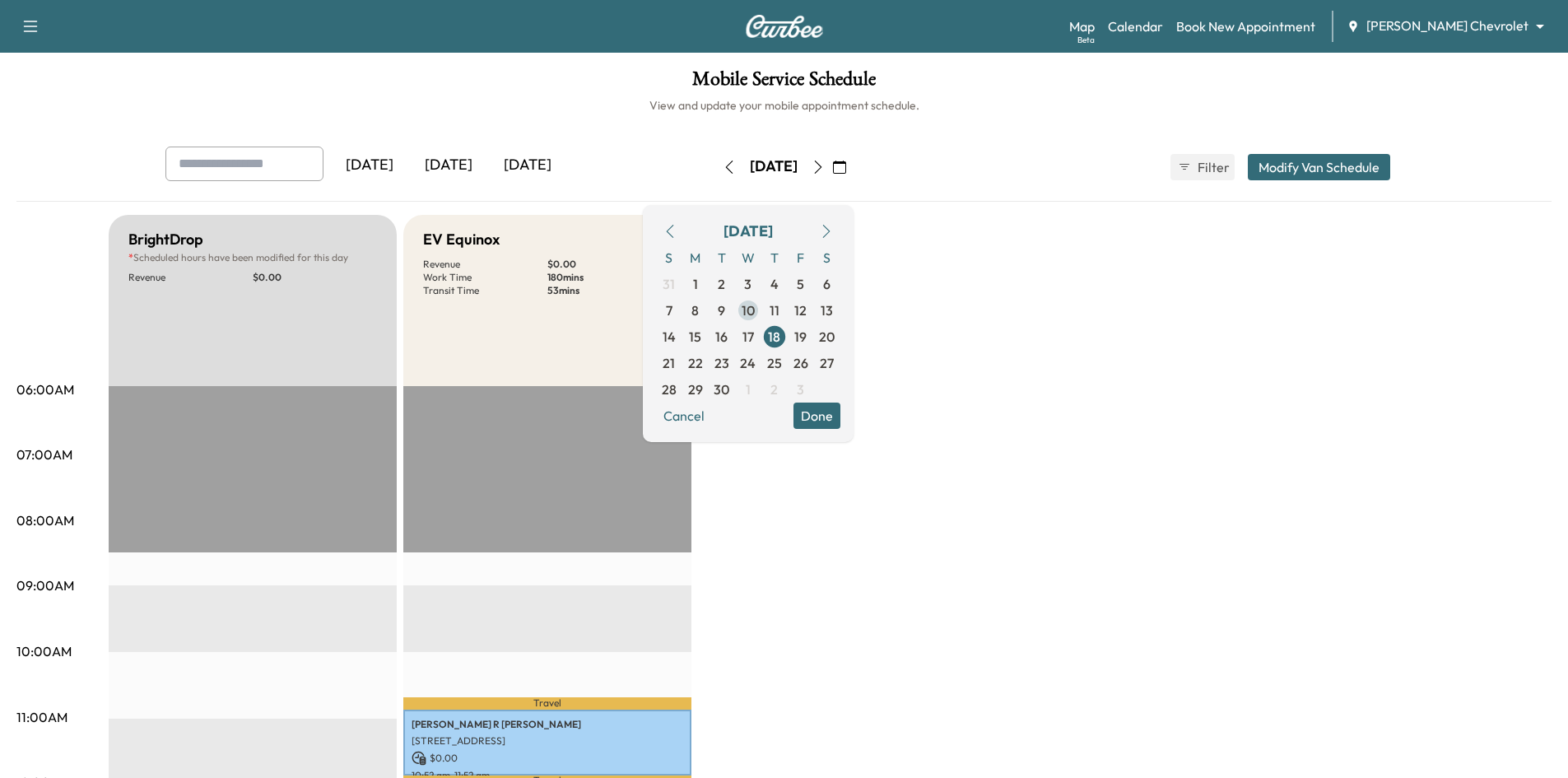
click at [755, 304] on span "10" at bounding box center [749, 310] width 13 height 20
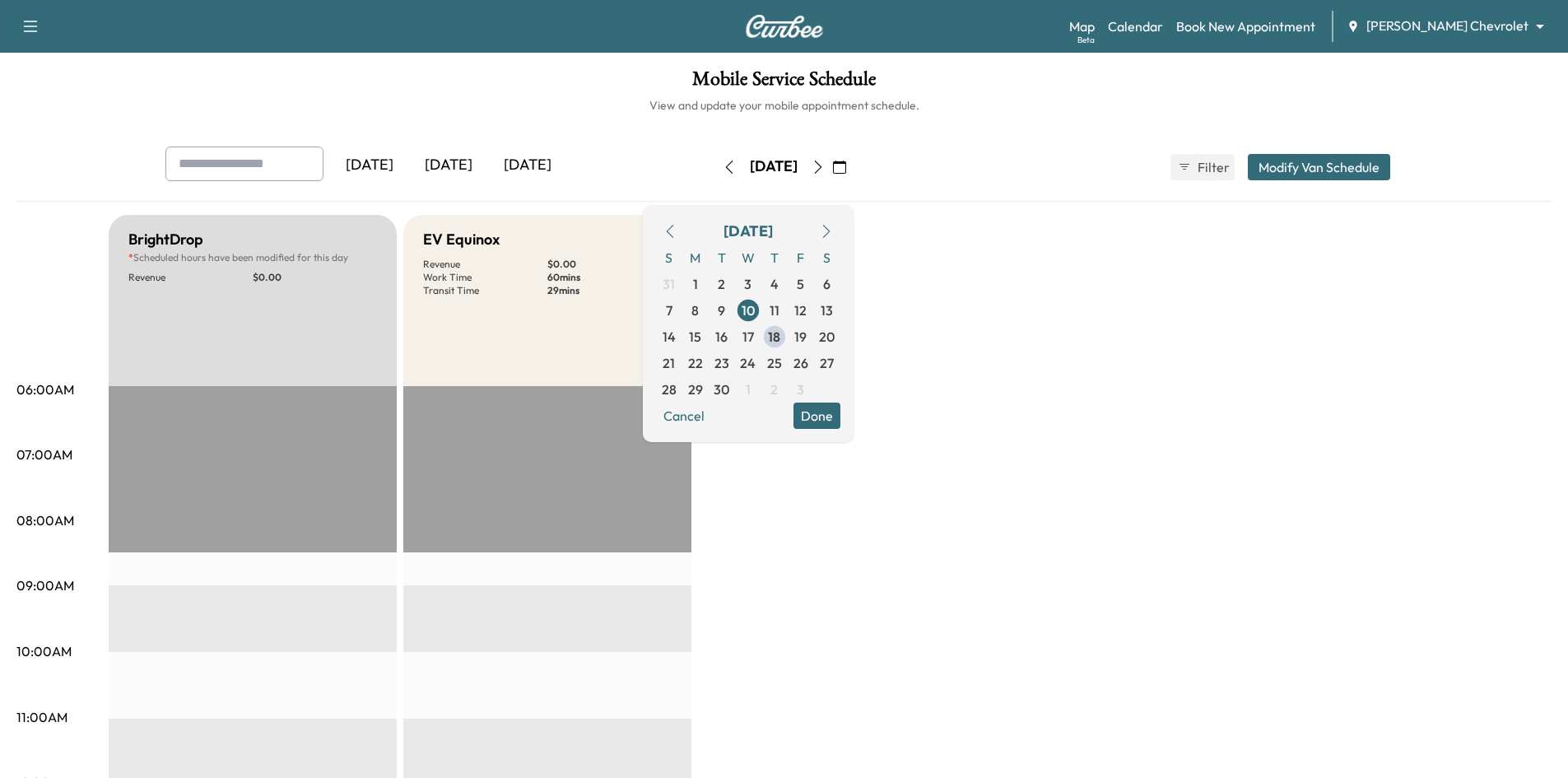
click at [723, 172] on icon "button" at bounding box center [730, 168] width 13 height 13
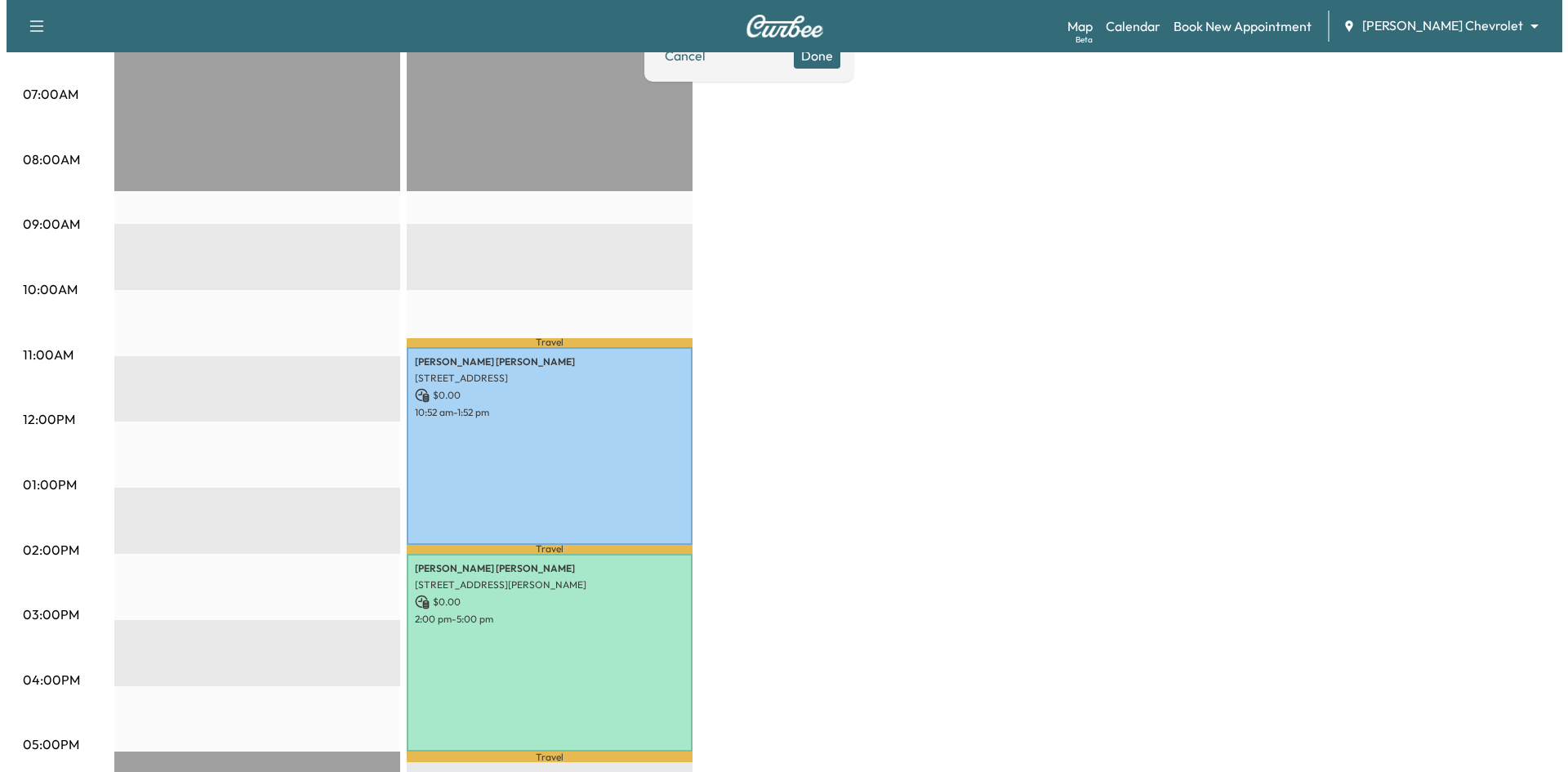
scroll to position [408, 0]
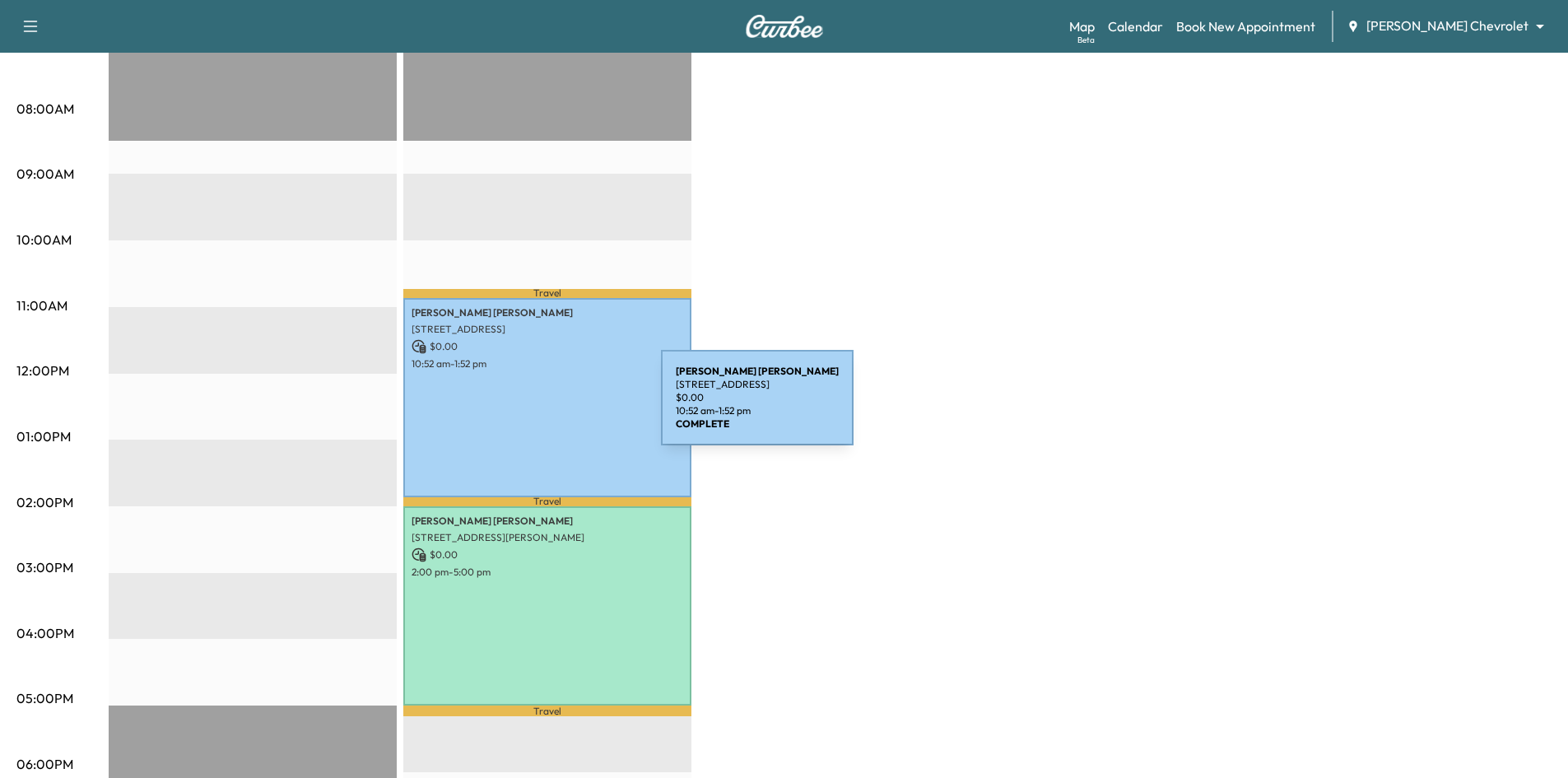
click at [537, 407] on div "[PERSON_NAME] [STREET_ADDRESS] $ 0.00 10:52 am - 1:52 pm" at bounding box center [546, 397] width 288 height 199
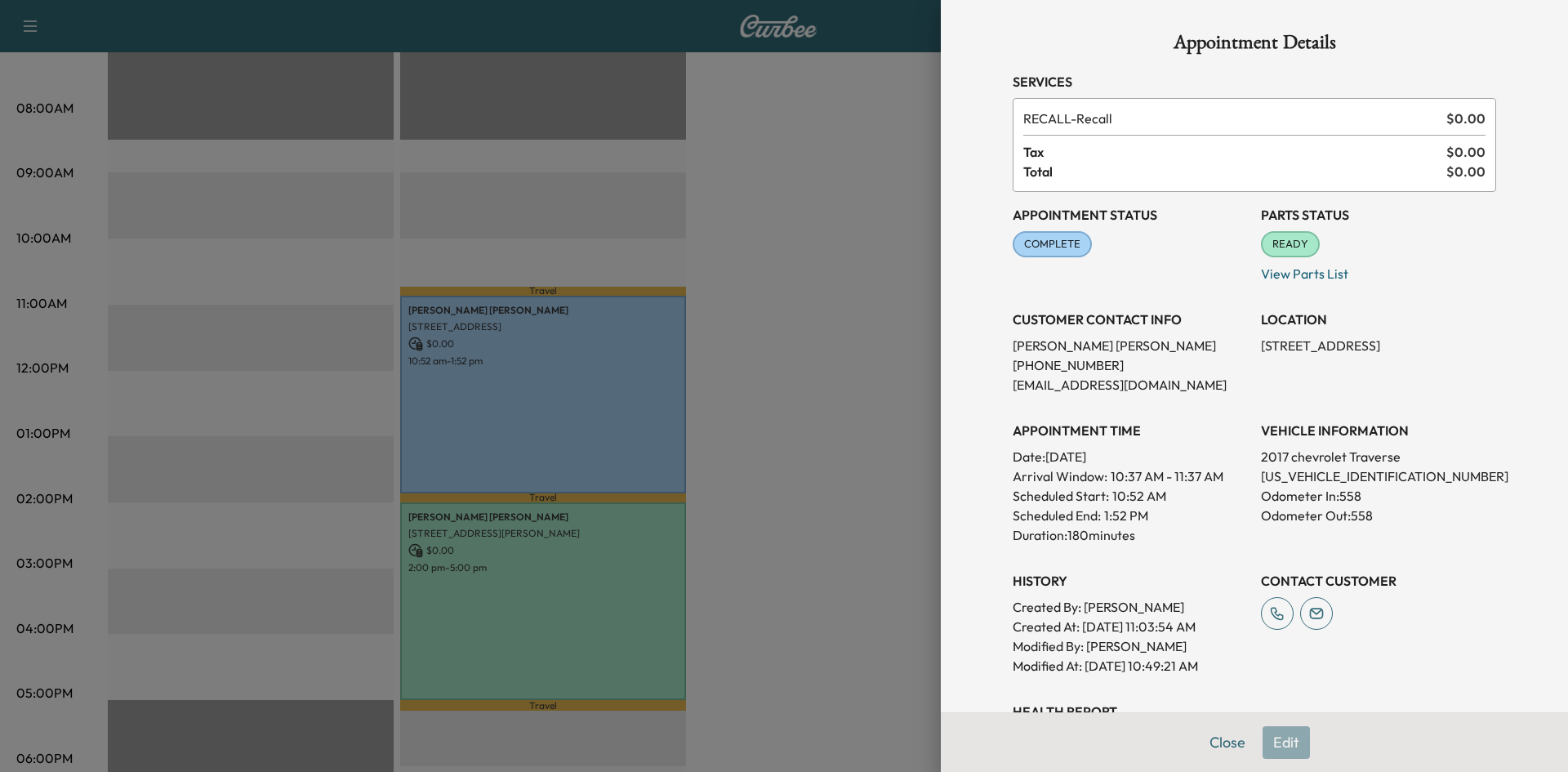
click at [1315, 346] on p "[STREET_ADDRESS]" at bounding box center [1379, 346] width 235 height 20
drag, startPoint x: 1254, startPoint y: 343, endPoint x: 1459, endPoint y: 356, distance: 205.4
click at [1459, 356] on div "Appointment Status COMPLETE Mark as Not Ready Parts Status READY Mark as Not Re…" at bounding box center [1255, 434] width 484 height 484
click at [1473, 345] on p "[STREET_ADDRESS]" at bounding box center [1379, 346] width 235 height 20
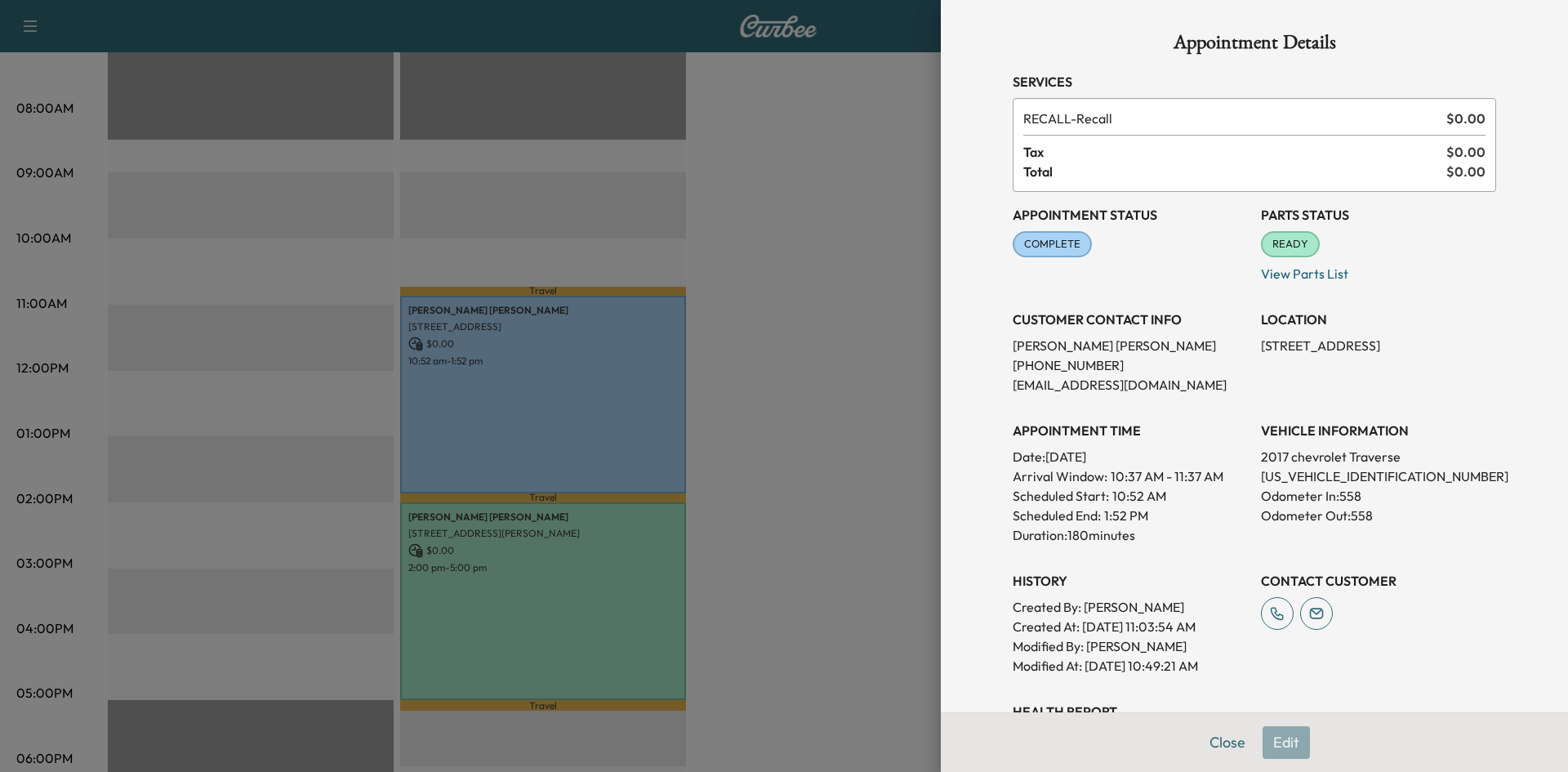
drag, startPoint x: 1245, startPoint y: 346, endPoint x: 1394, endPoint y: 376, distance: 152.0
click at [1392, 376] on div "Appointment Status COMPLETE Mark as Not Ready Parts Status READY Mark as Not Re…" at bounding box center [1255, 434] width 484 height 484
click at [1404, 356] on p "[STREET_ADDRESS]" at bounding box center [1379, 346] width 235 height 20
drag, startPoint x: 1396, startPoint y: 369, endPoint x: 1250, endPoint y: 350, distance: 147.2
click at [1261, 350] on p "[STREET_ADDRESS]" at bounding box center [1379, 346] width 235 height 20
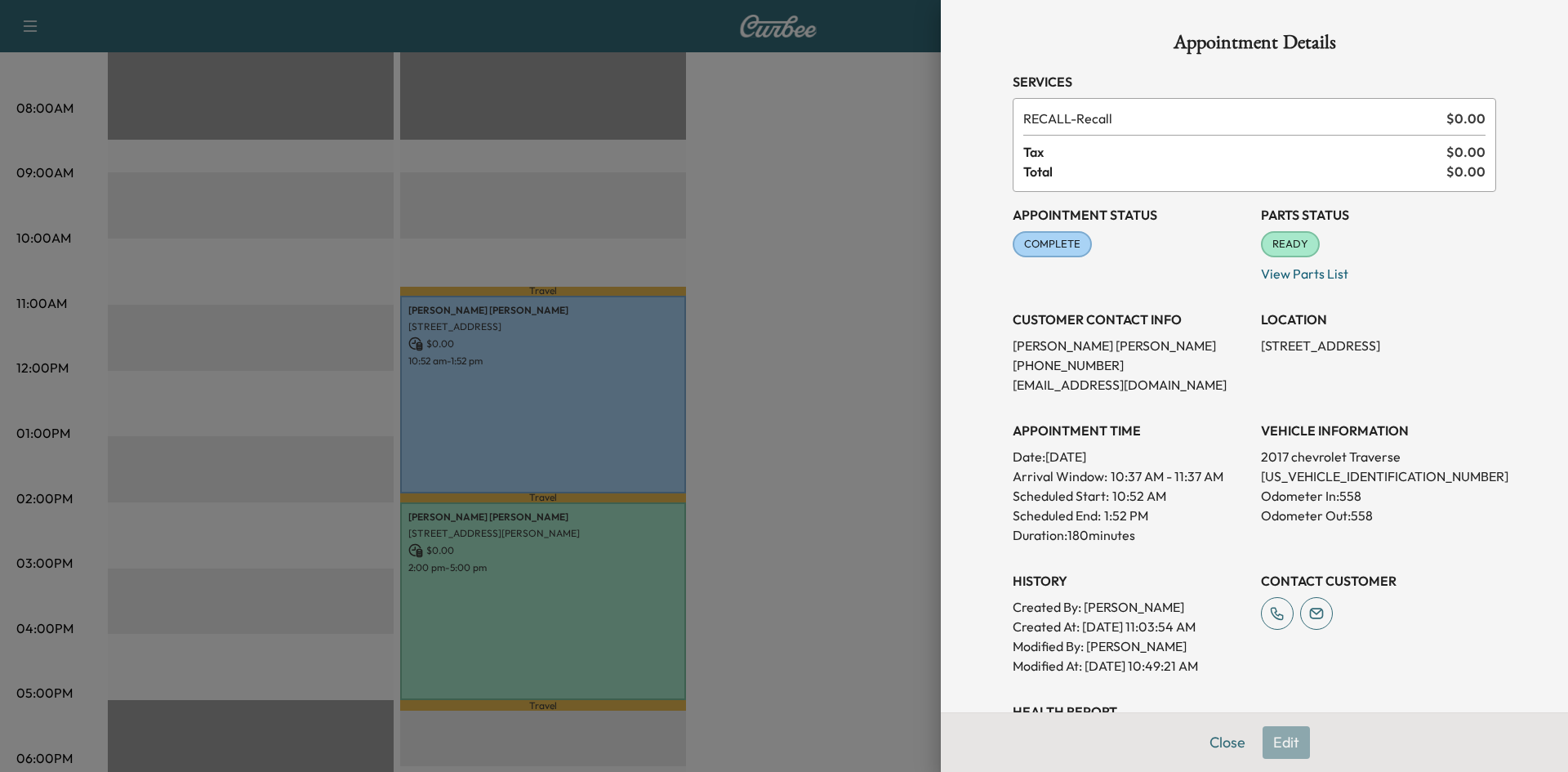
copy p "[STREET_ADDRESS]"
